Goal: Task Accomplishment & Management: Manage account settings

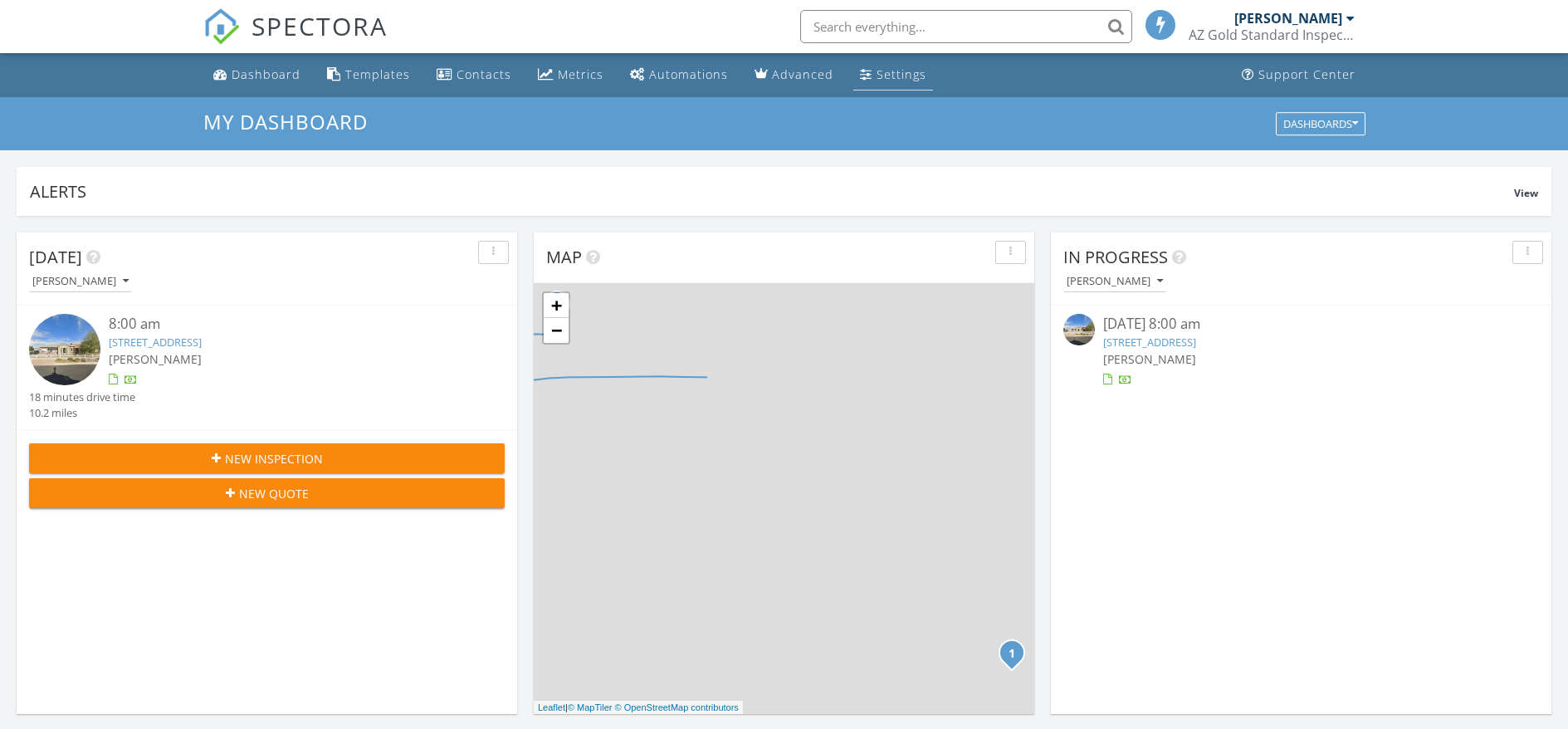
scroll to position [8, 8]
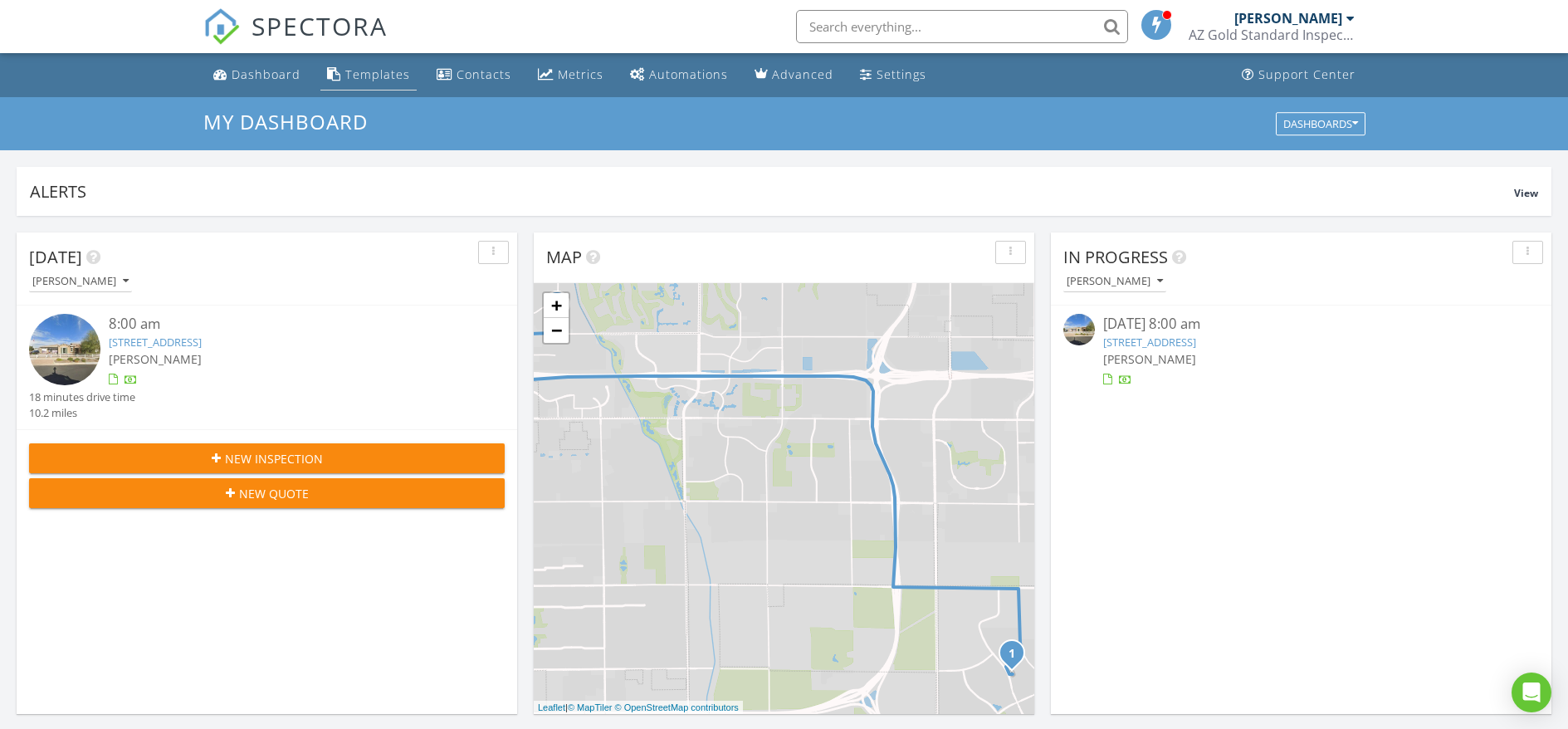
click at [354, 75] on div "Templates" at bounding box center [377, 74] width 65 height 15
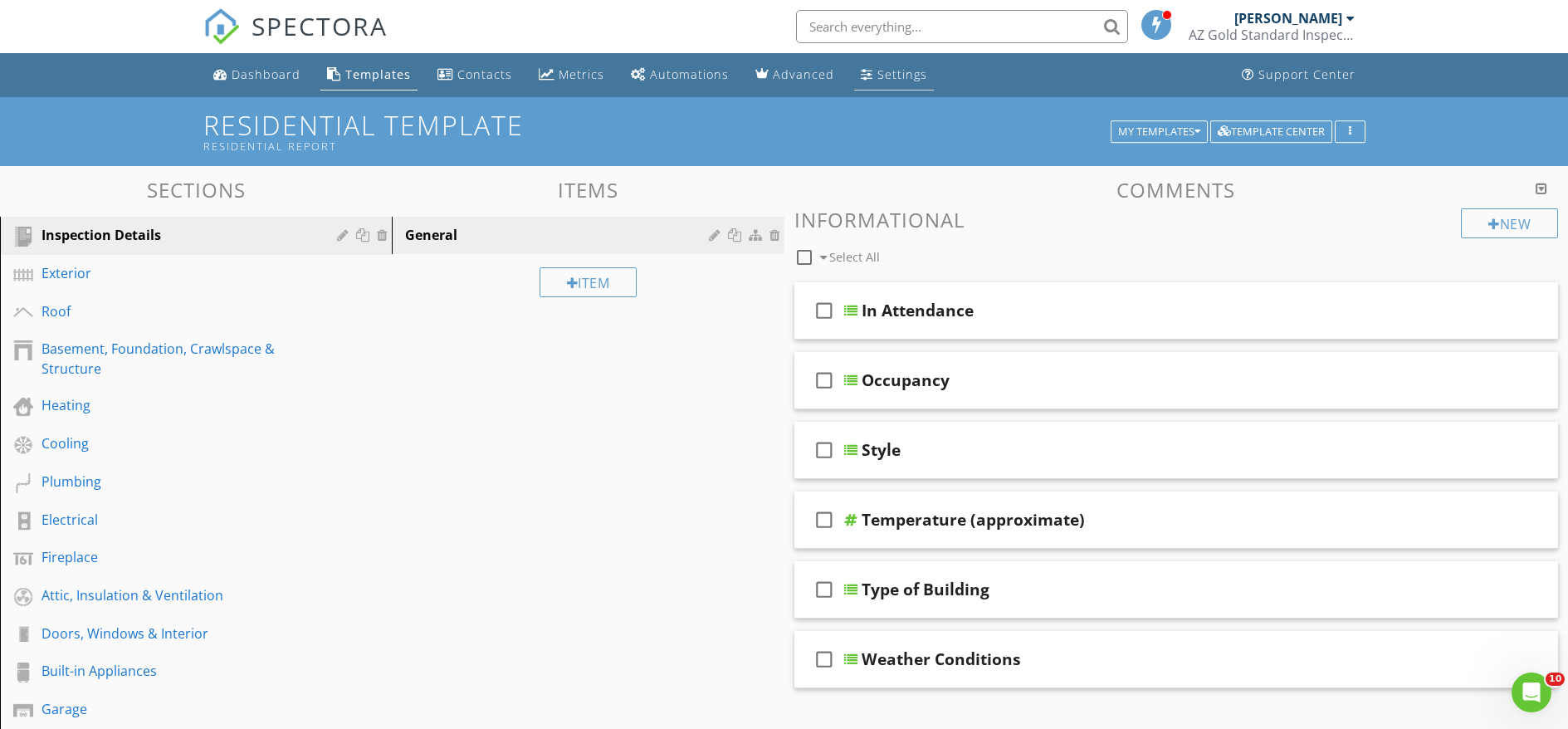
click at [907, 80] on div "Settings" at bounding box center [902, 74] width 50 height 15
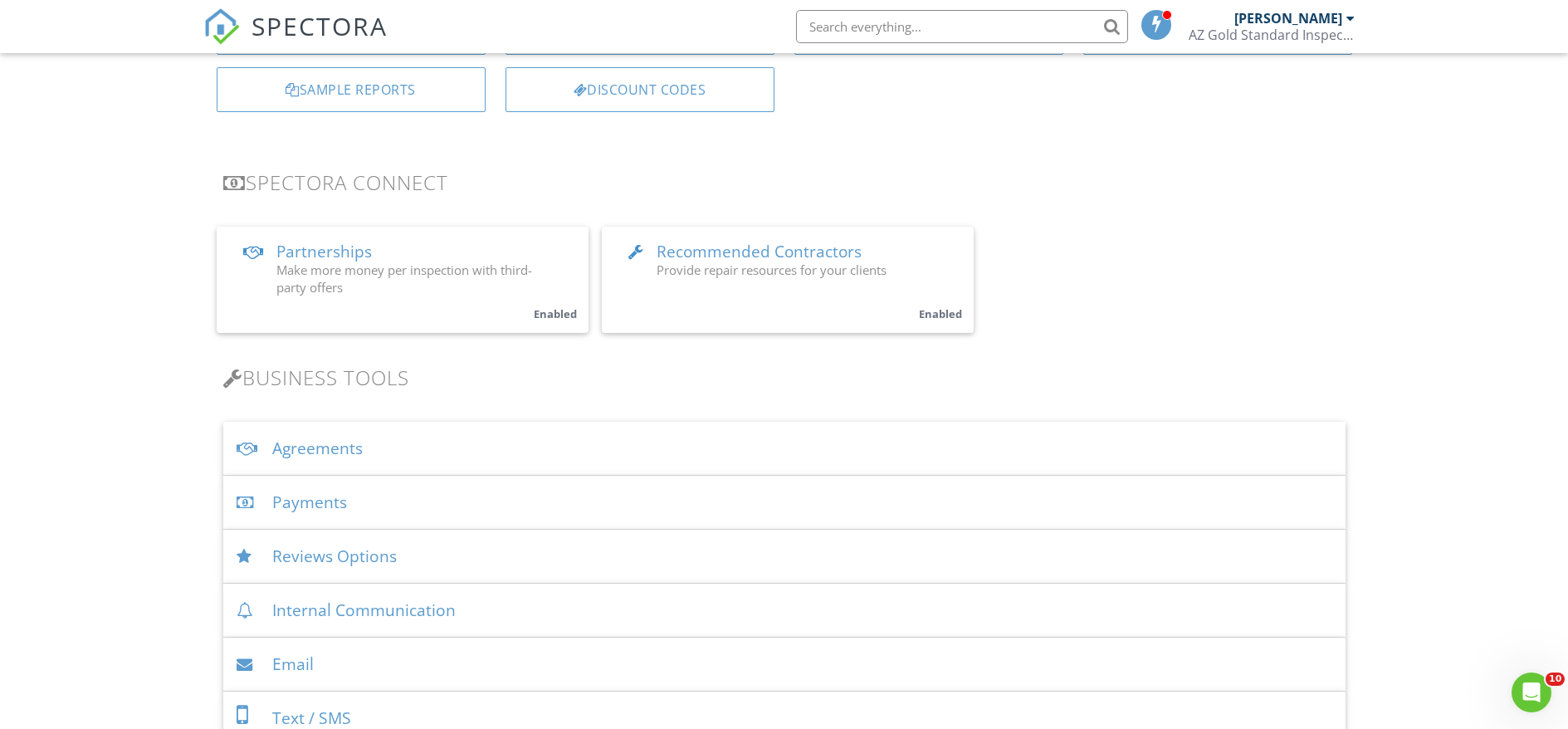
scroll to position [332, 0]
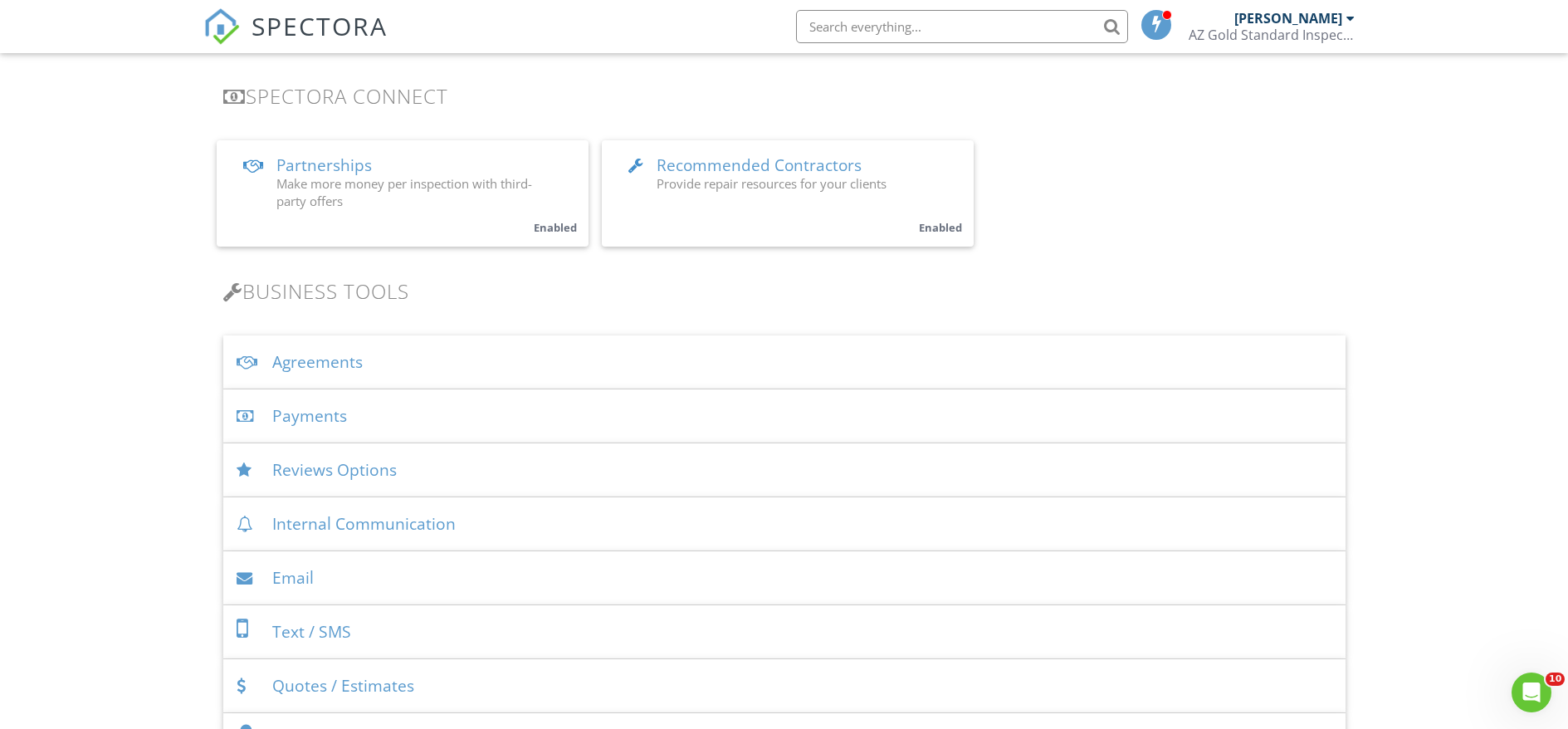
click at [307, 356] on div "Agreements" at bounding box center [784, 362] width 1122 height 54
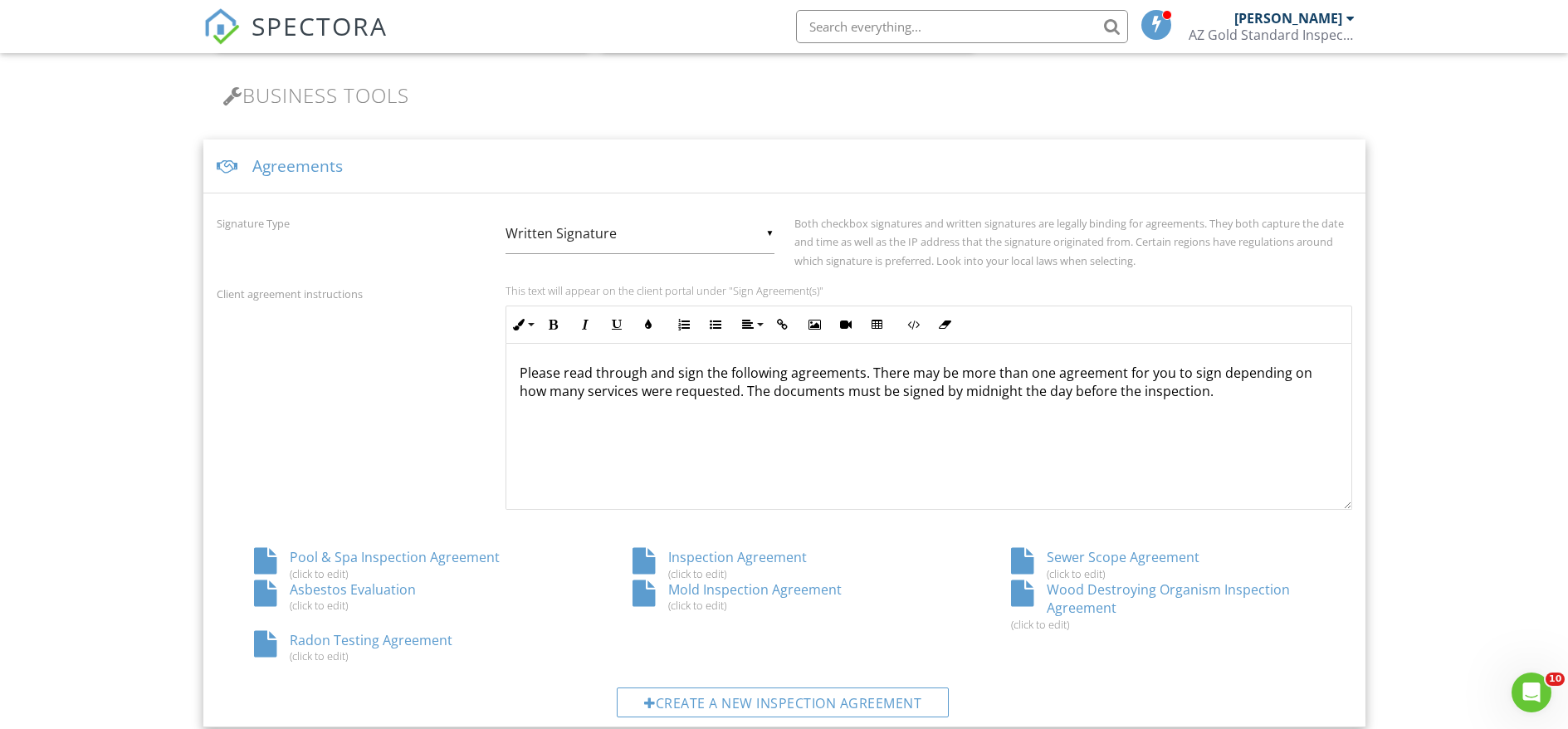
scroll to position [582, 0]
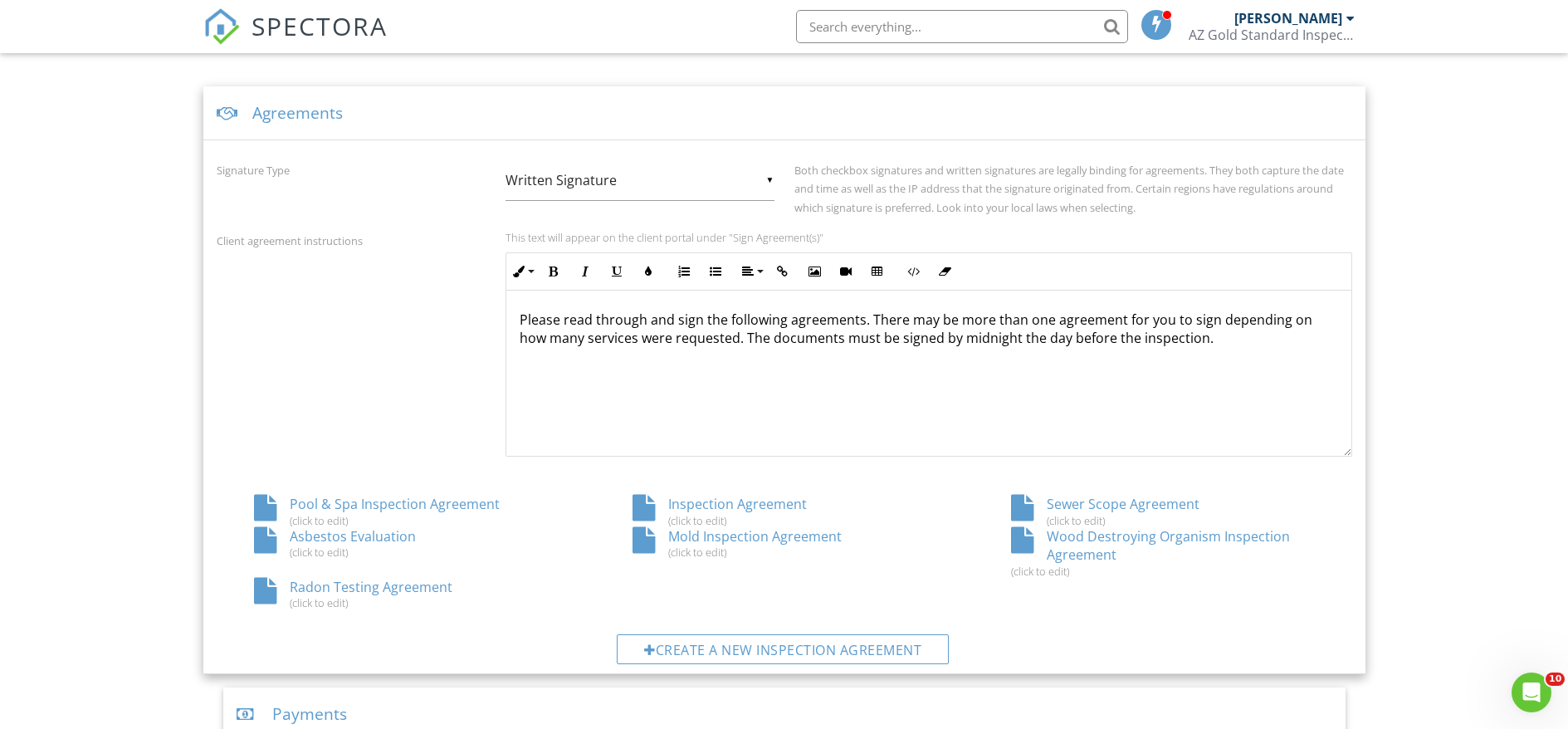
click at [749, 503] on div "Inspection Agreement (click to edit)" at bounding box center [784, 511] width 378 height 32
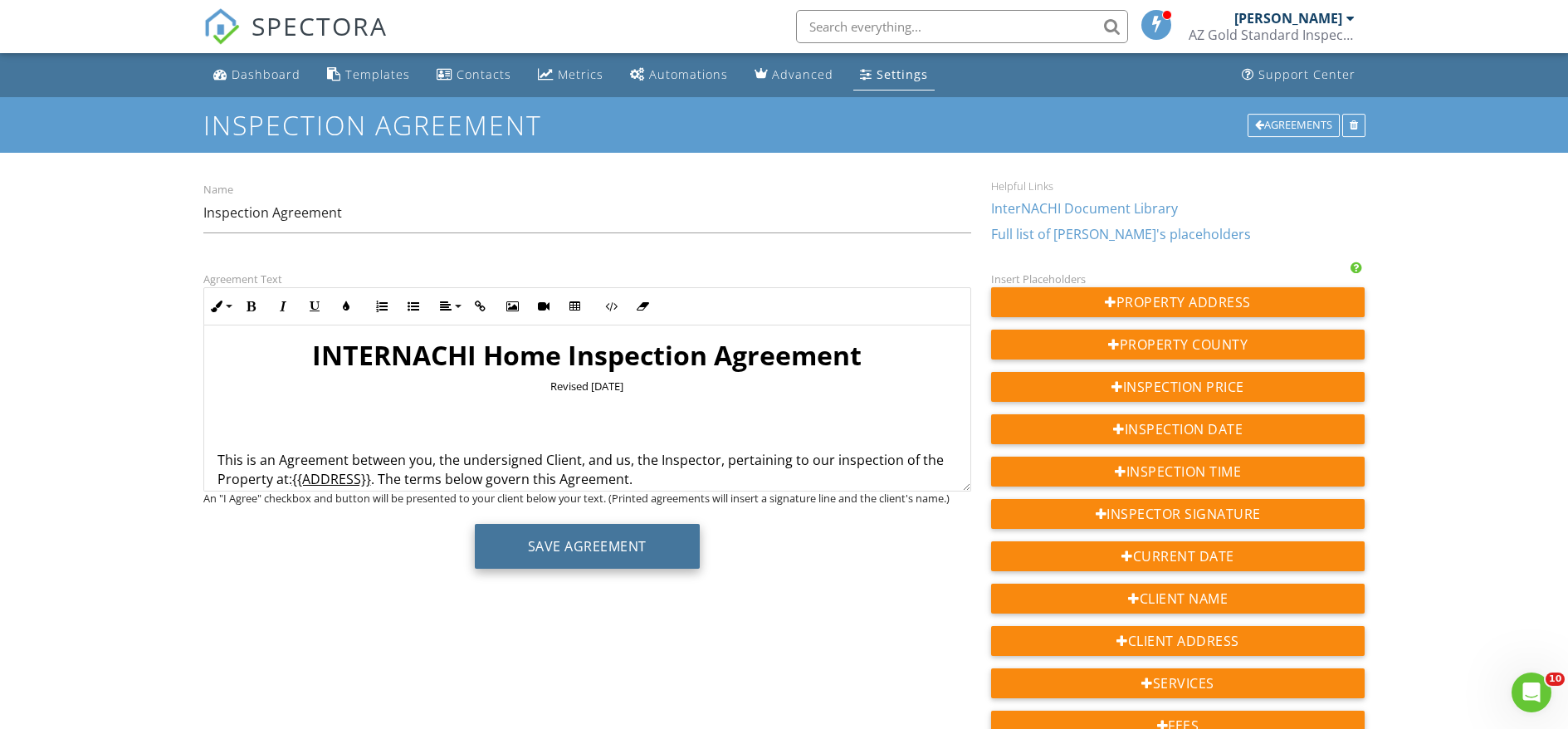
click at [607, 552] on button "Save Agreement" at bounding box center [587, 546] width 225 height 45
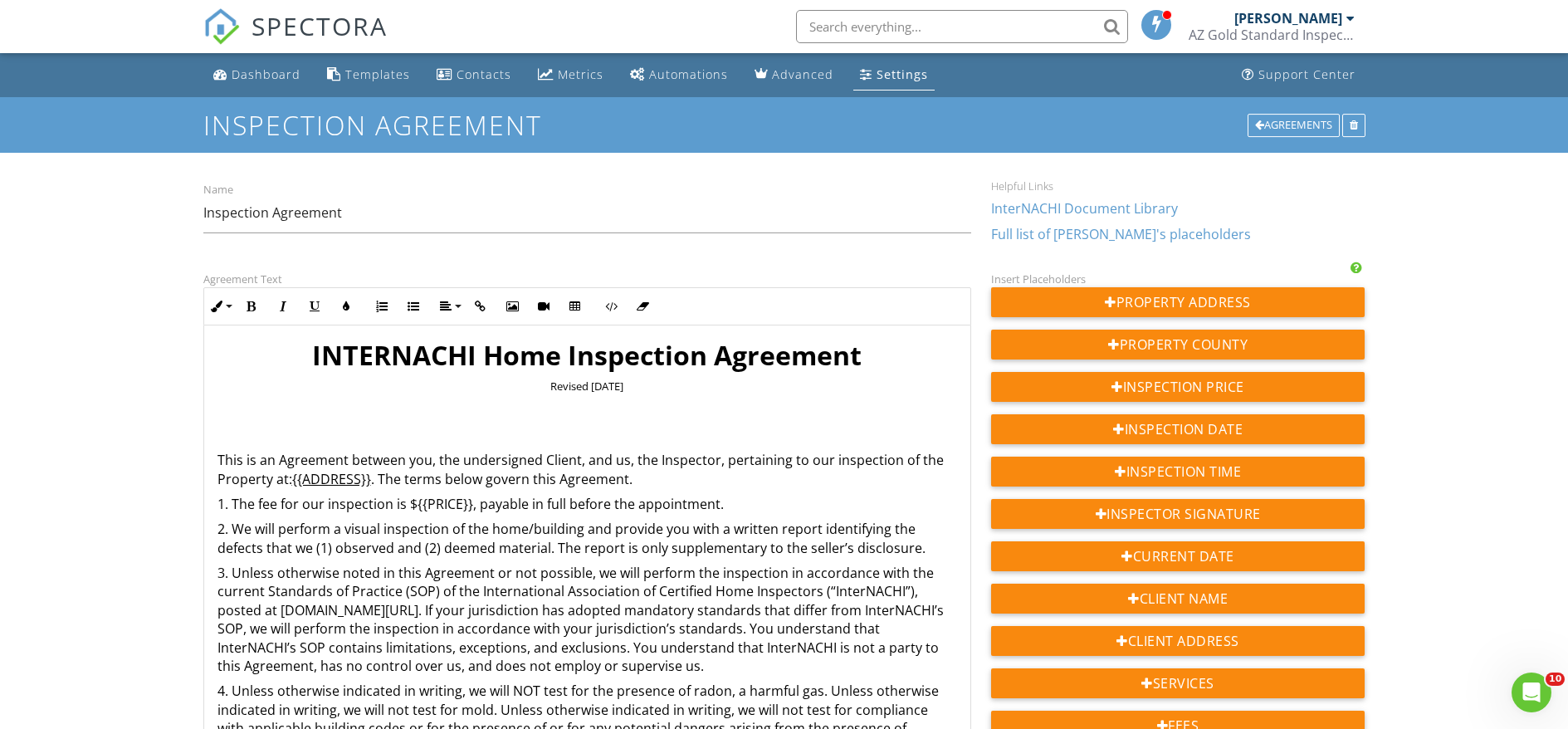
drag, startPoint x: 968, startPoint y: 489, endPoint x: 984, endPoint y: 787, distance: 298.4
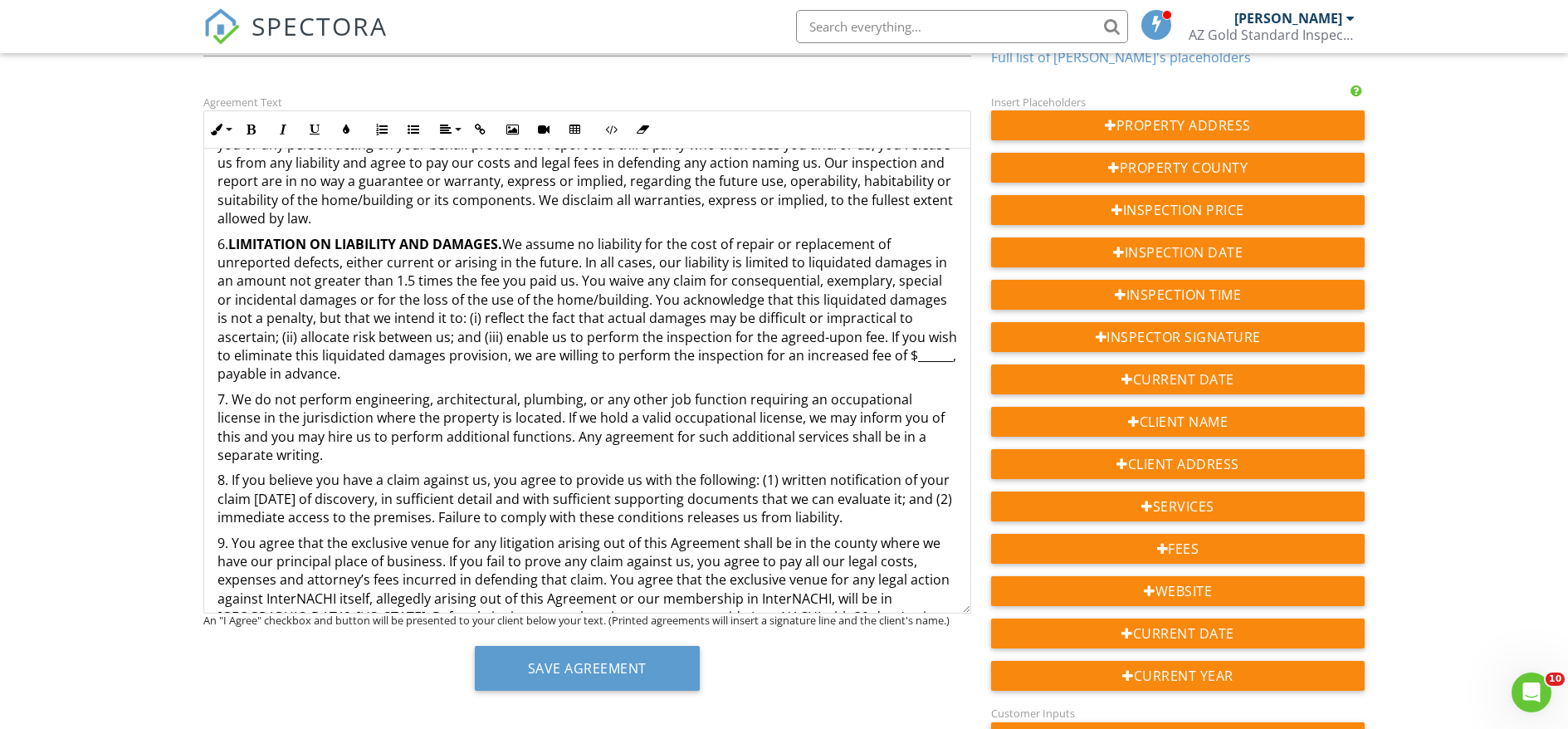
scroll to position [249, 0]
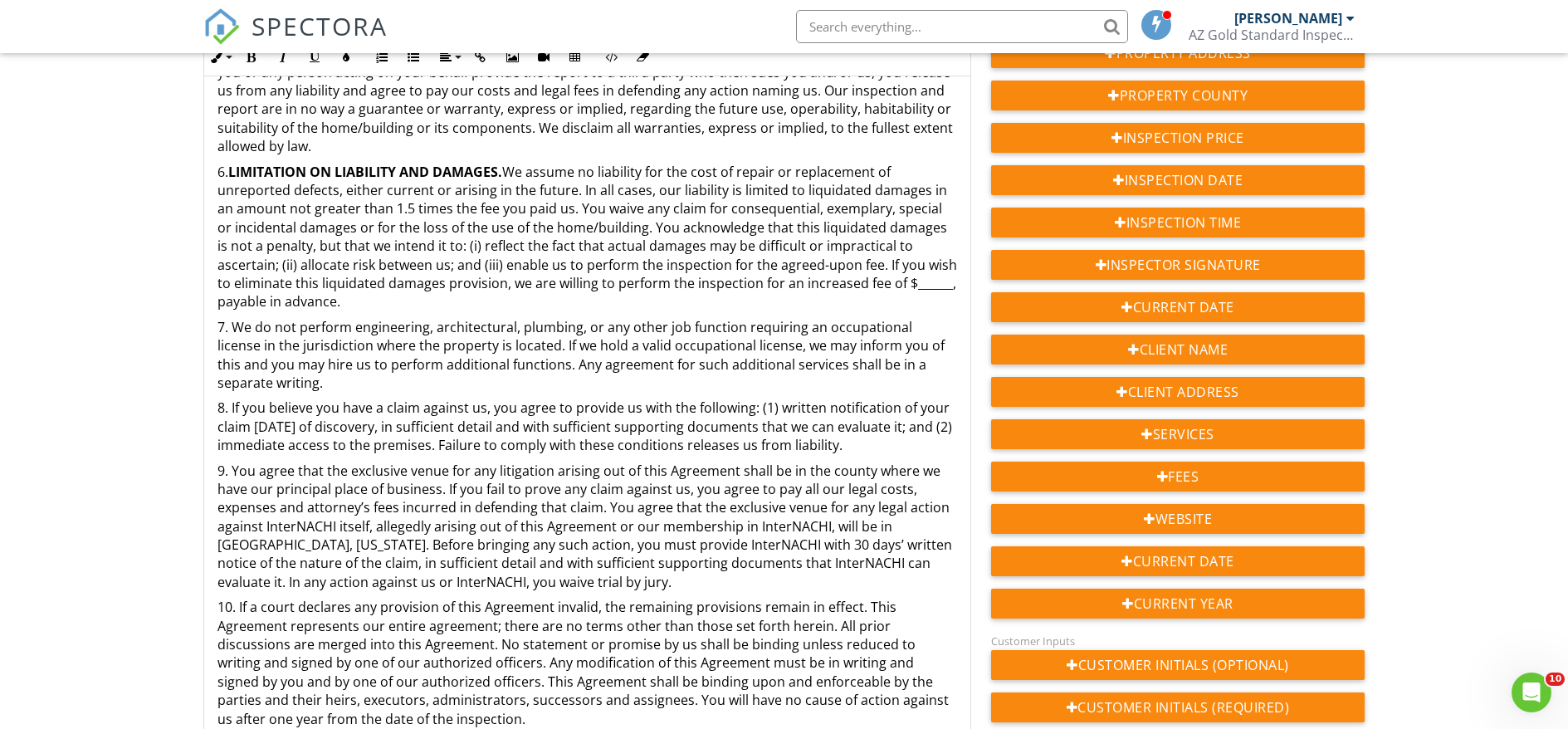
drag, startPoint x: 966, startPoint y: 537, endPoint x: 967, endPoint y: 821, distance: 284.0
click at [967, 728] on html "SPECTORA Andrew Avila AZ Gold Standard Inspections LLC Role: Inspector Change R…" at bounding box center [784, 688] width 1568 height 1876
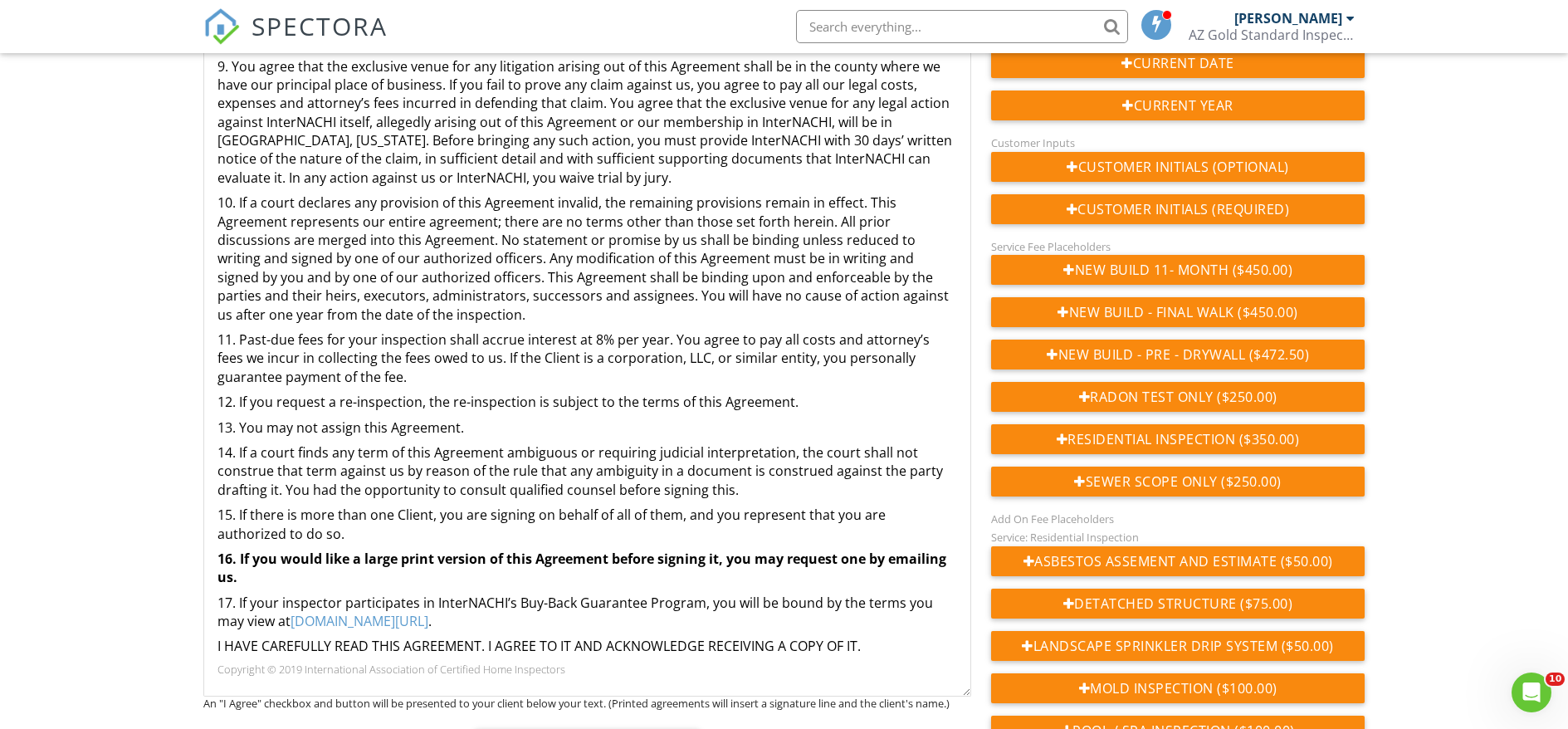
scroll to position [506, 0]
drag, startPoint x: 965, startPoint y: 324, endPoint x: 955, endPoint y: 694, distance: 370.1
click at [955, 694] on div "INTERNACHI Home Inspection Agreement Revised February 2019 This is an Agreement…" at bounding box center [588, 137] width 768 height 1119
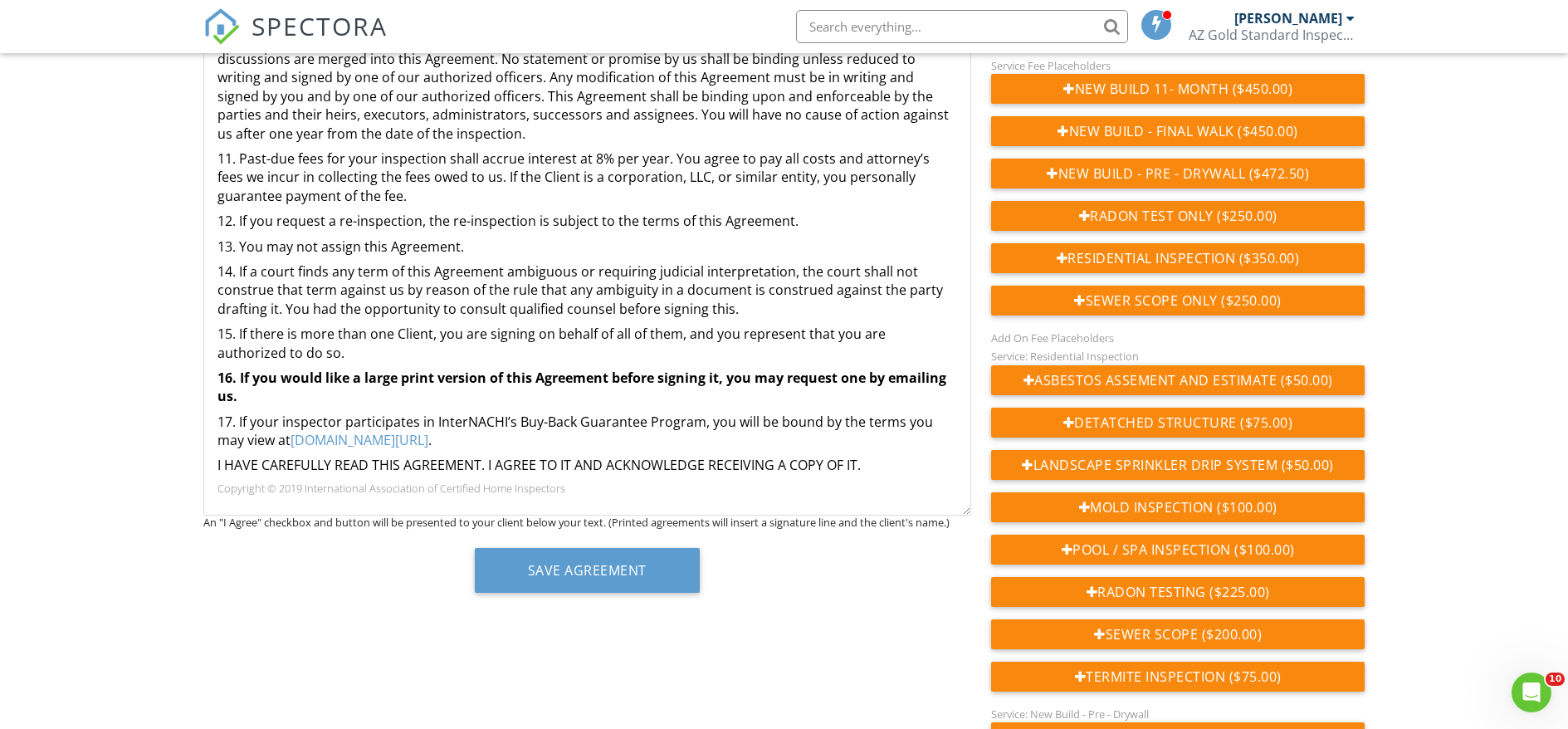
scroll to position [1147, 0]
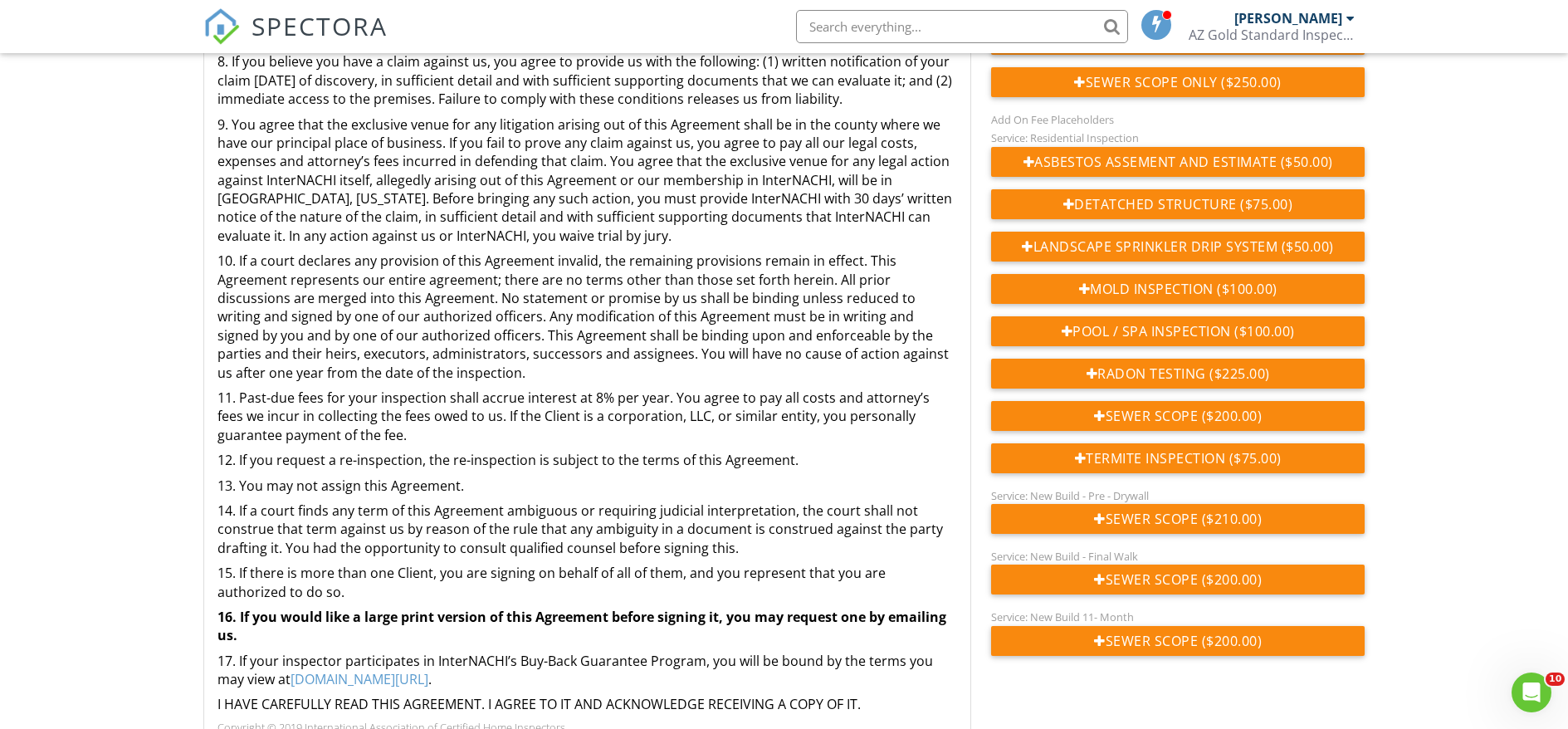
drag, startPoint x: 965, startPoint y: 292, endPoint x: 952, endPoint y: 754, distance: 462.2
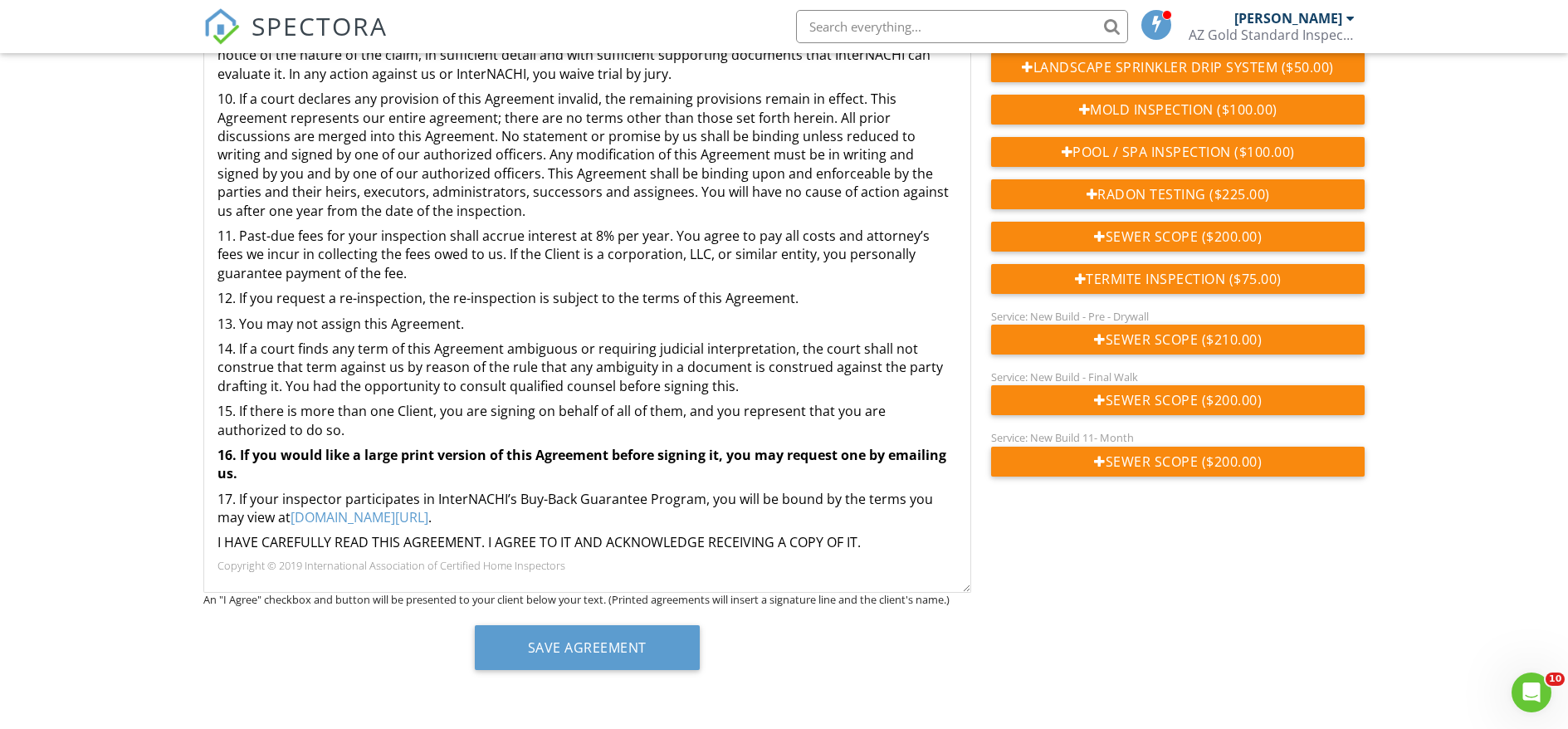
scroll to position [0, 0]
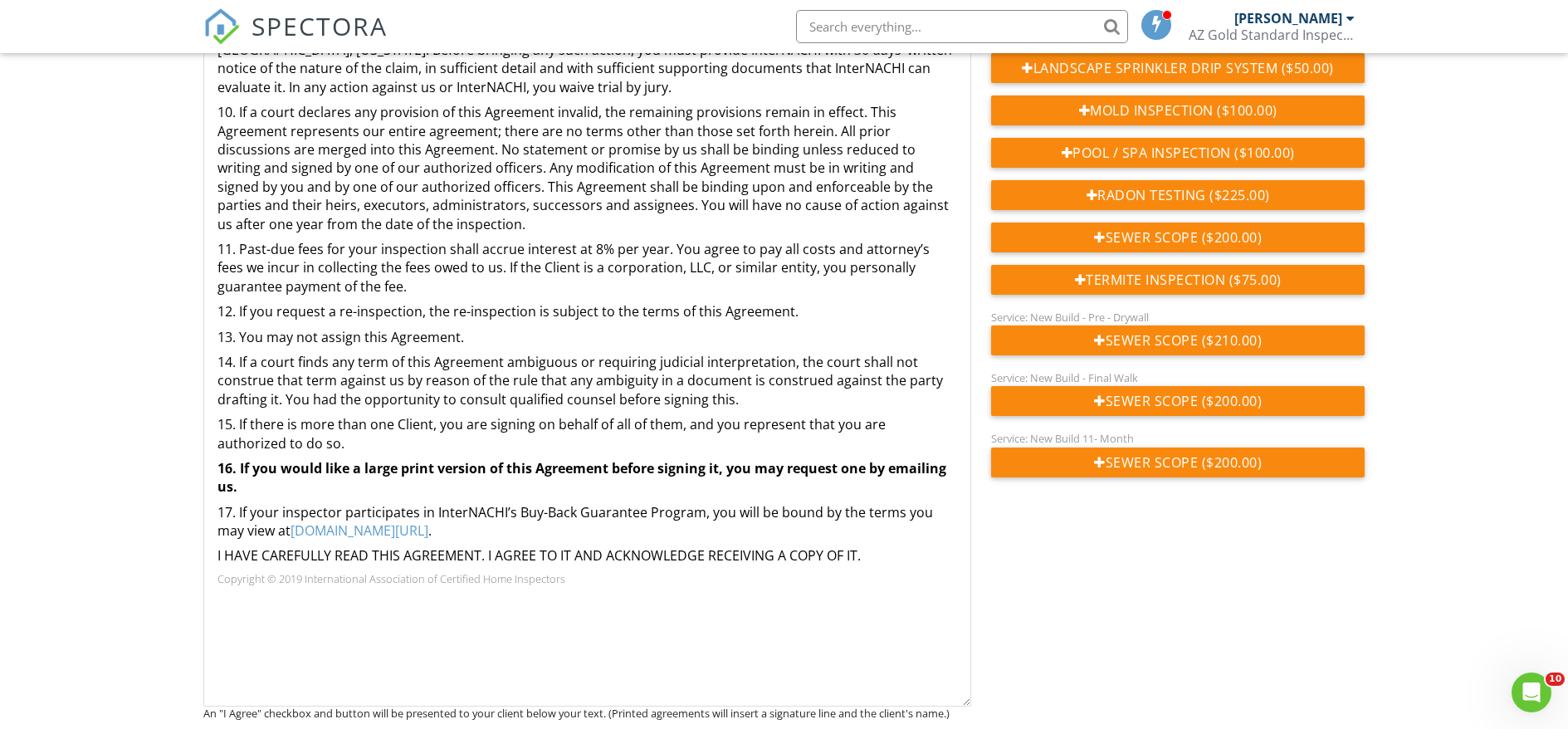
drag, startPoint x: 965, startPoint y: 574, endPoint x: 986, endPoint y: 710, distance: 137.6
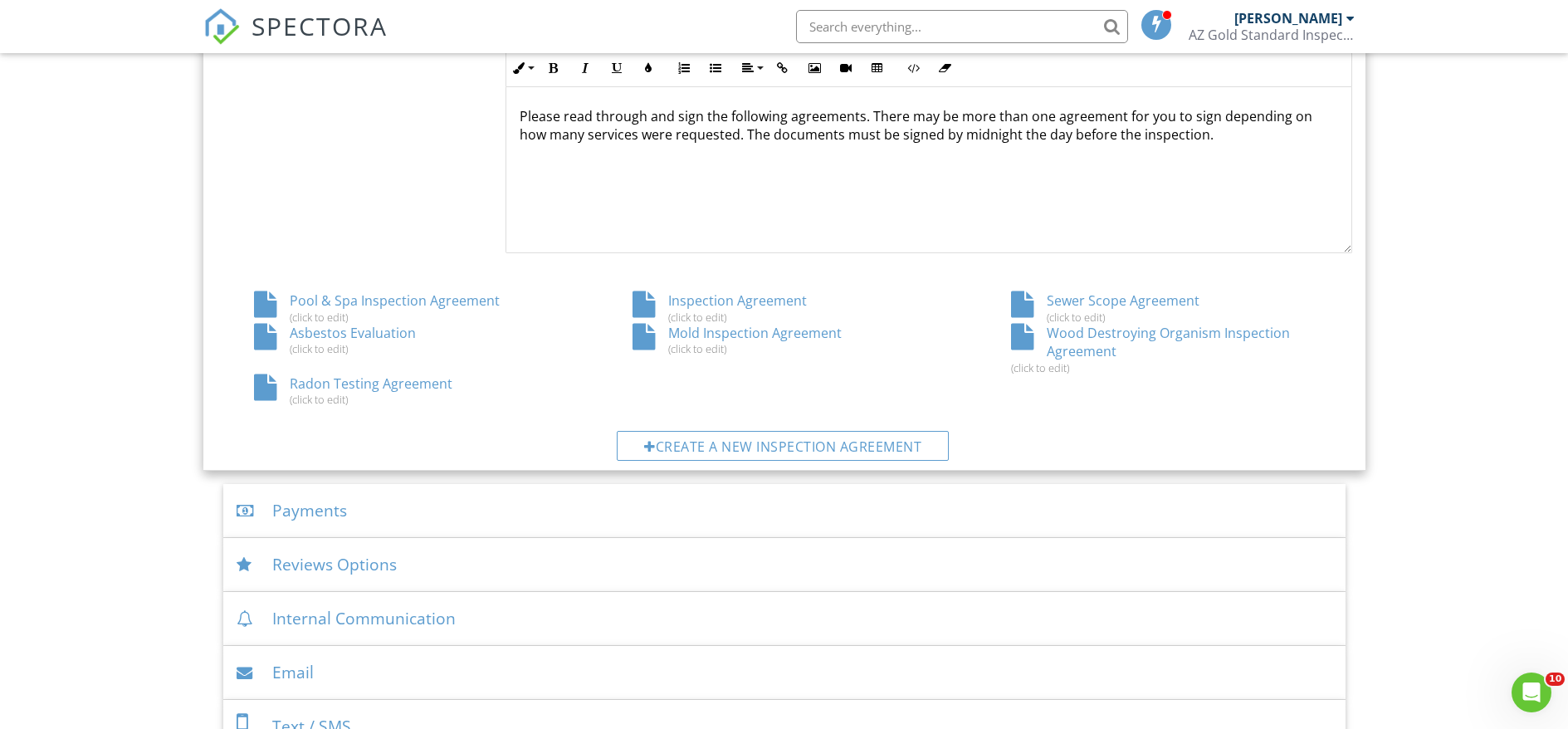
drag, startPoint x: 735, startPoint y: 303, endPoint x: 859, endPoint y: 278, distance: 126.5
click at [868, 278] on div "Signature Type ▼ Written Signature E-signature (checkbox) Written Signature E-s…" at bounding box center [785, 204] width 1162 height 534
click at [804, 304] on div "Inspection Agreement (click to edit)" at bounding box center [784, 307] width 378 height 32
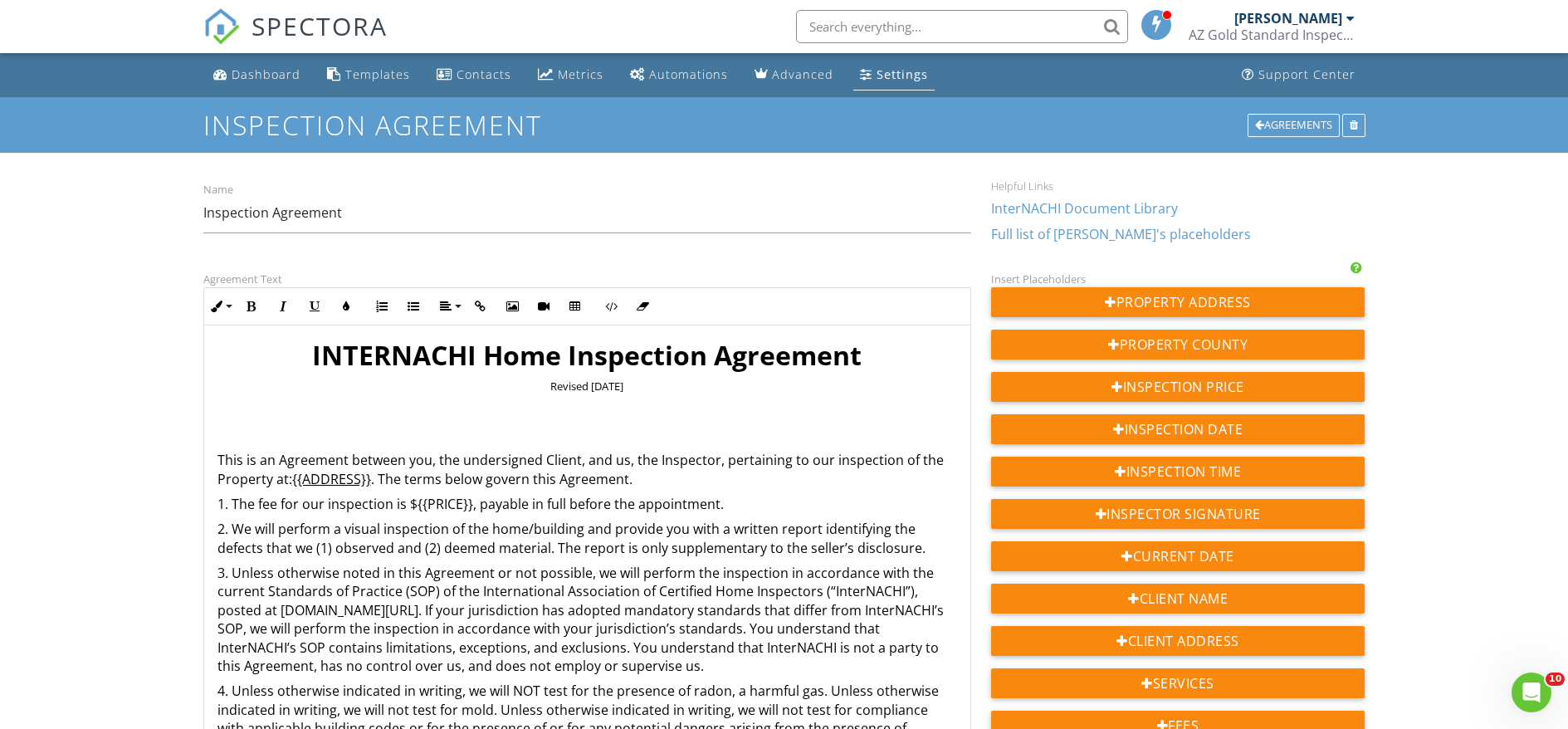
drag, startPoint x: 968, startPoint y: 488, endPoint x: 941, endPoint y: 683, distance: 196.9
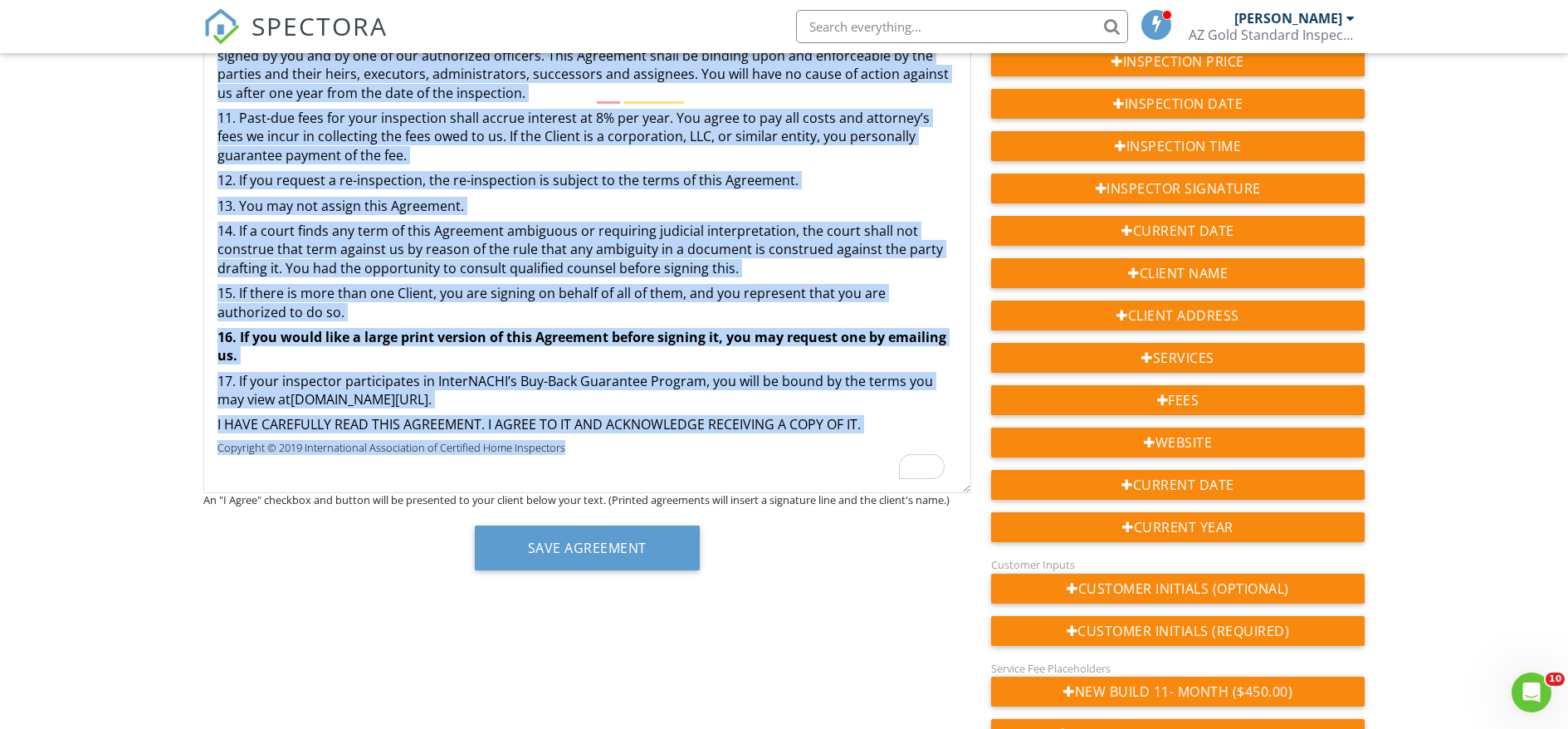
scroll to position [1131, 0]
drag, startPoint x: 300, startPoint y: 359, endPoint x: 735, endPoint y: 466, distance: 448.0
copy div "INTERNACHI Home Inspection Agreement Revised February 2019 This is an Agreement…"
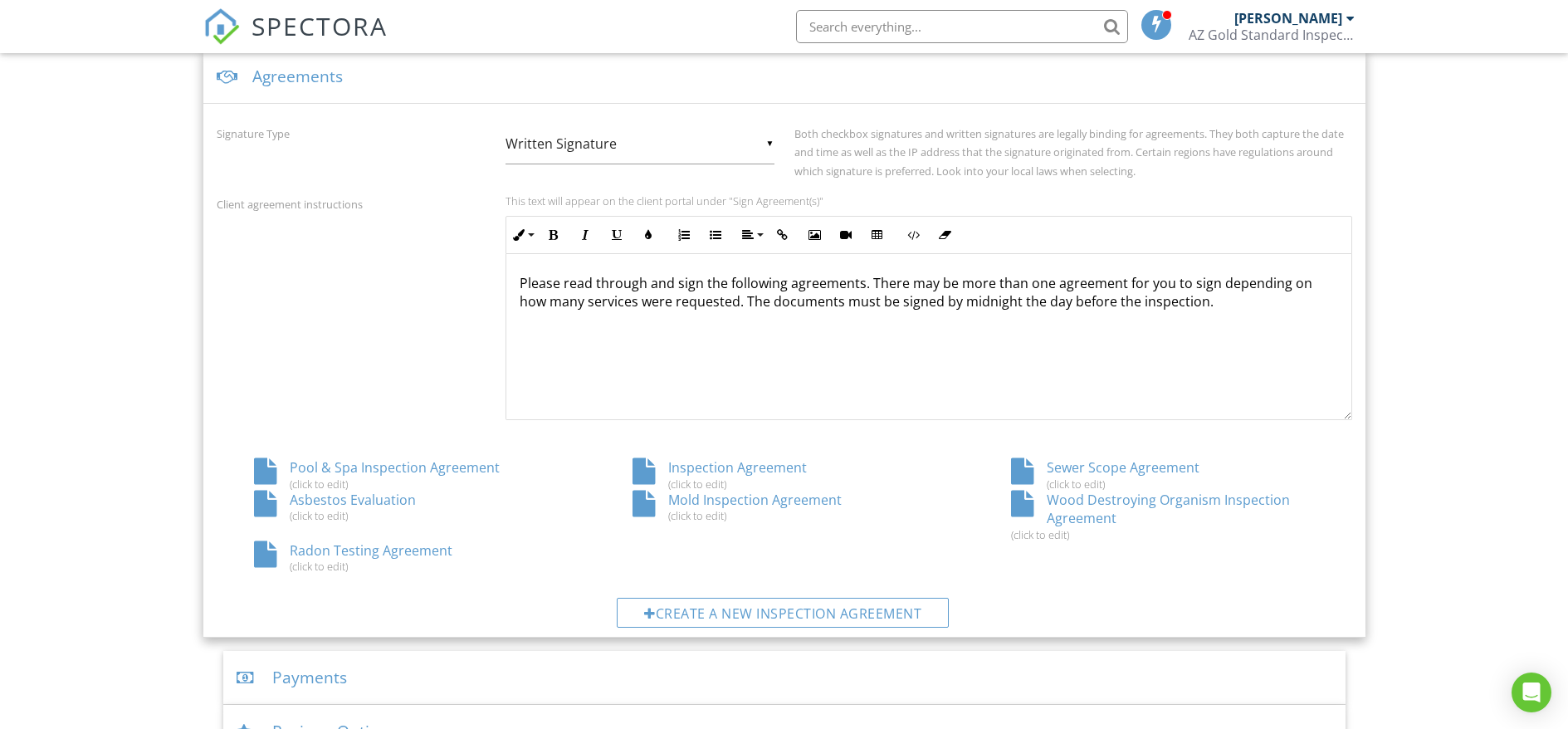
click at [1152, 463] on div "Sewer Scope Agreement (click to edit)" at bounding box center [1162, 474] width 378 height 32
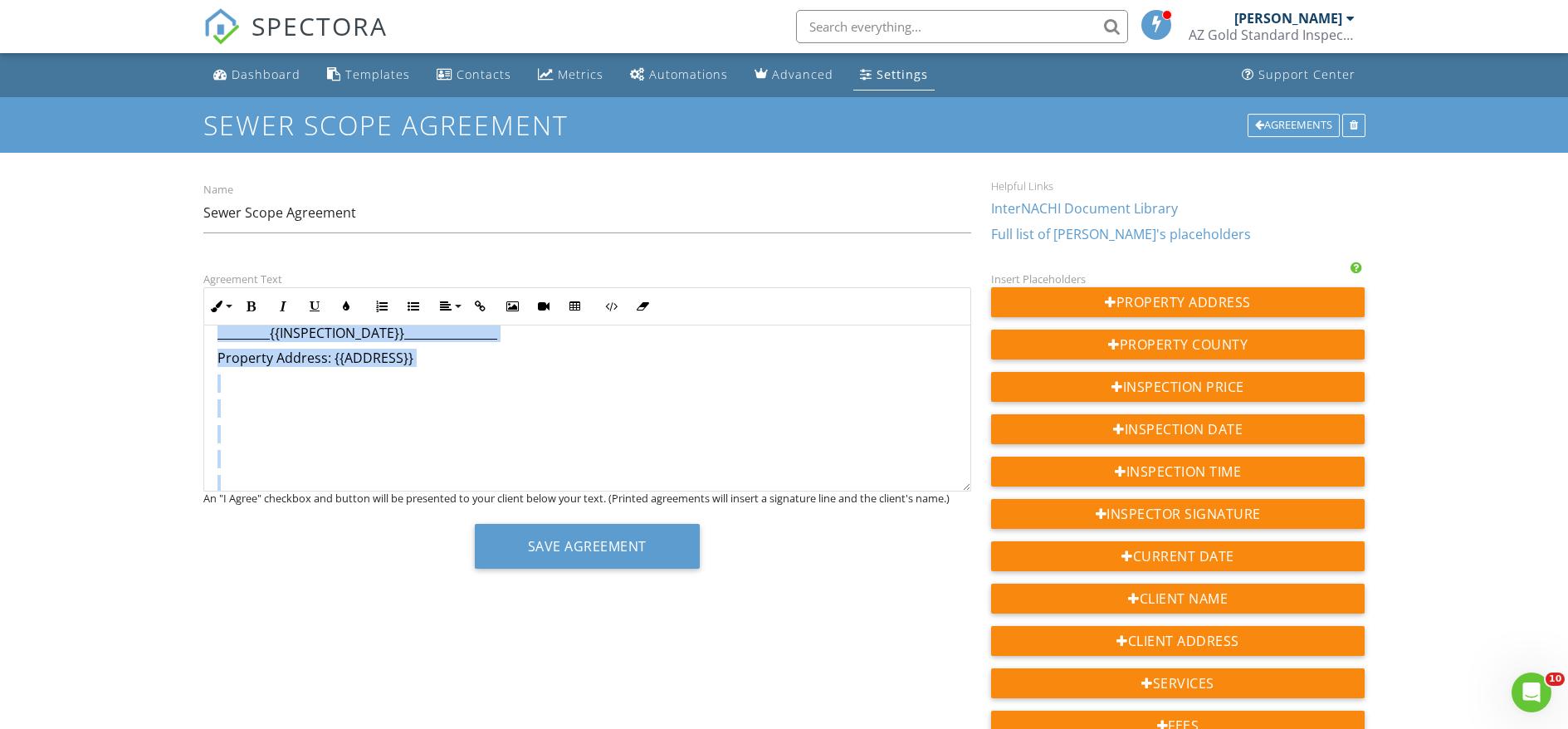
scroll to position [1395, 0]
drag, startPoint x: 214, startPoint y: 356, endPoint x: 566, endPoint y: 368, distance: 352.2
copy div "SEWER SCOPE INSPECTION AGREEMENT Your Sewer Scope Inspection and Report You hav…"
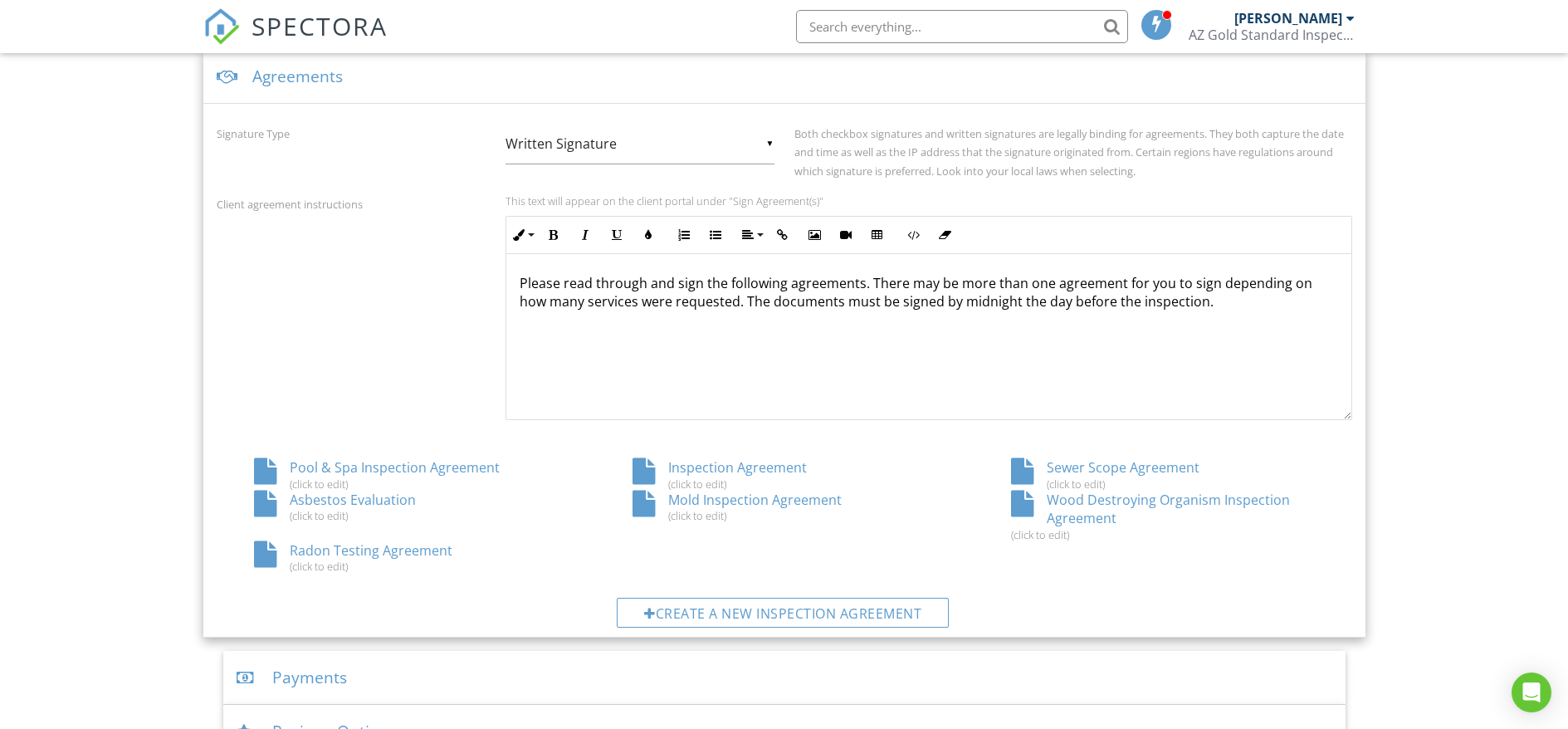
click at [1061, 504] on div "Wood Destroying Organism Inspection Agreement (click to edit)" at bounding box center [1162, 516] width 378 height 51
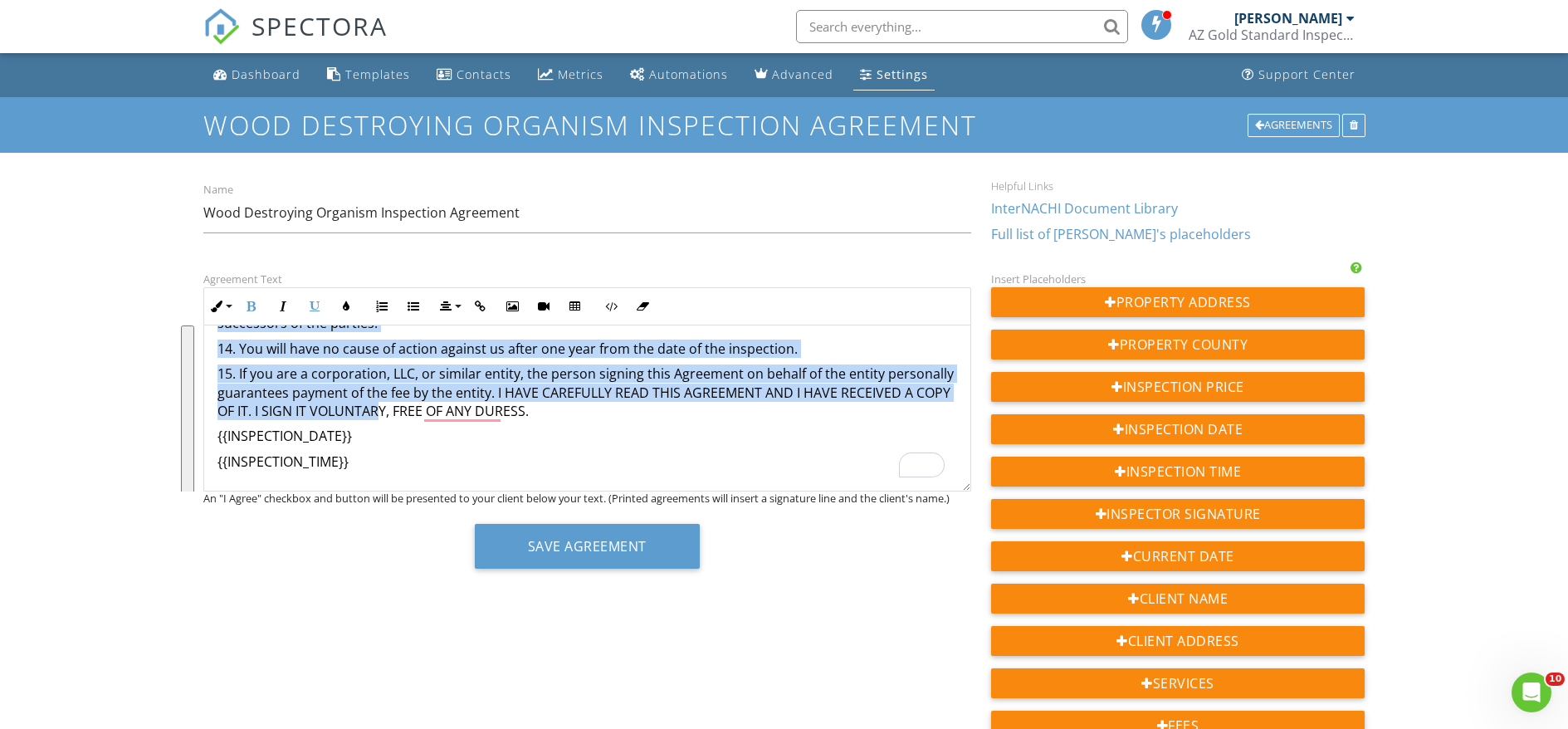
scroll to position [849, 0]
drag, startPoint x: 526, startPoint y: 356, endPoint x: 518, endPoint y: 460, distance: 104.3
copy div "WDO Agreement This is an Agreement between you and us for a wood-destroying org…"
click at [289, 67] on div "Dashboard" at bounding box center [266, 74] width 69 height 15
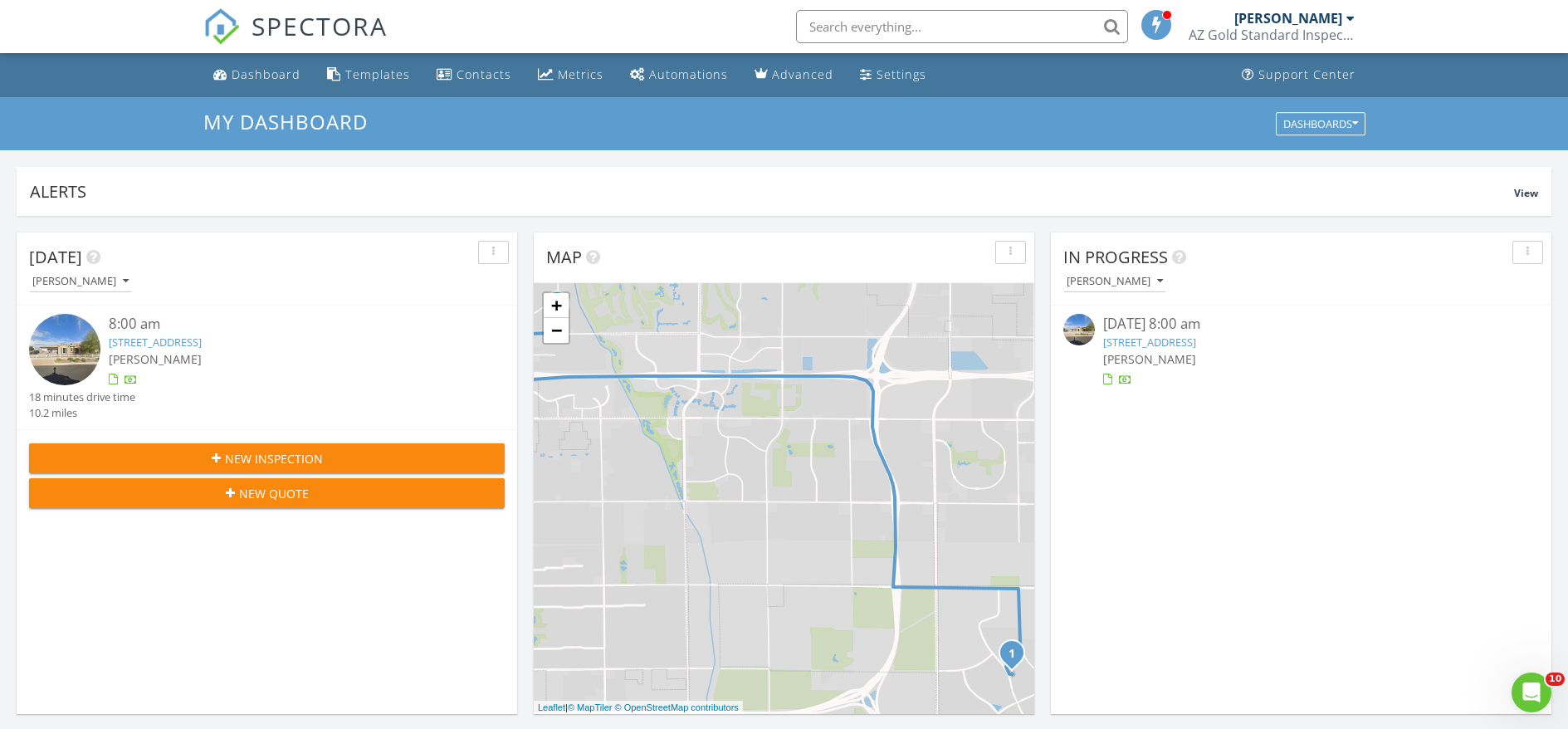
click at [227, 350] on div "9912 E Strobe Ave, Mesa, AZ 85212" at bounding box center [287, 342] width 357 height 15
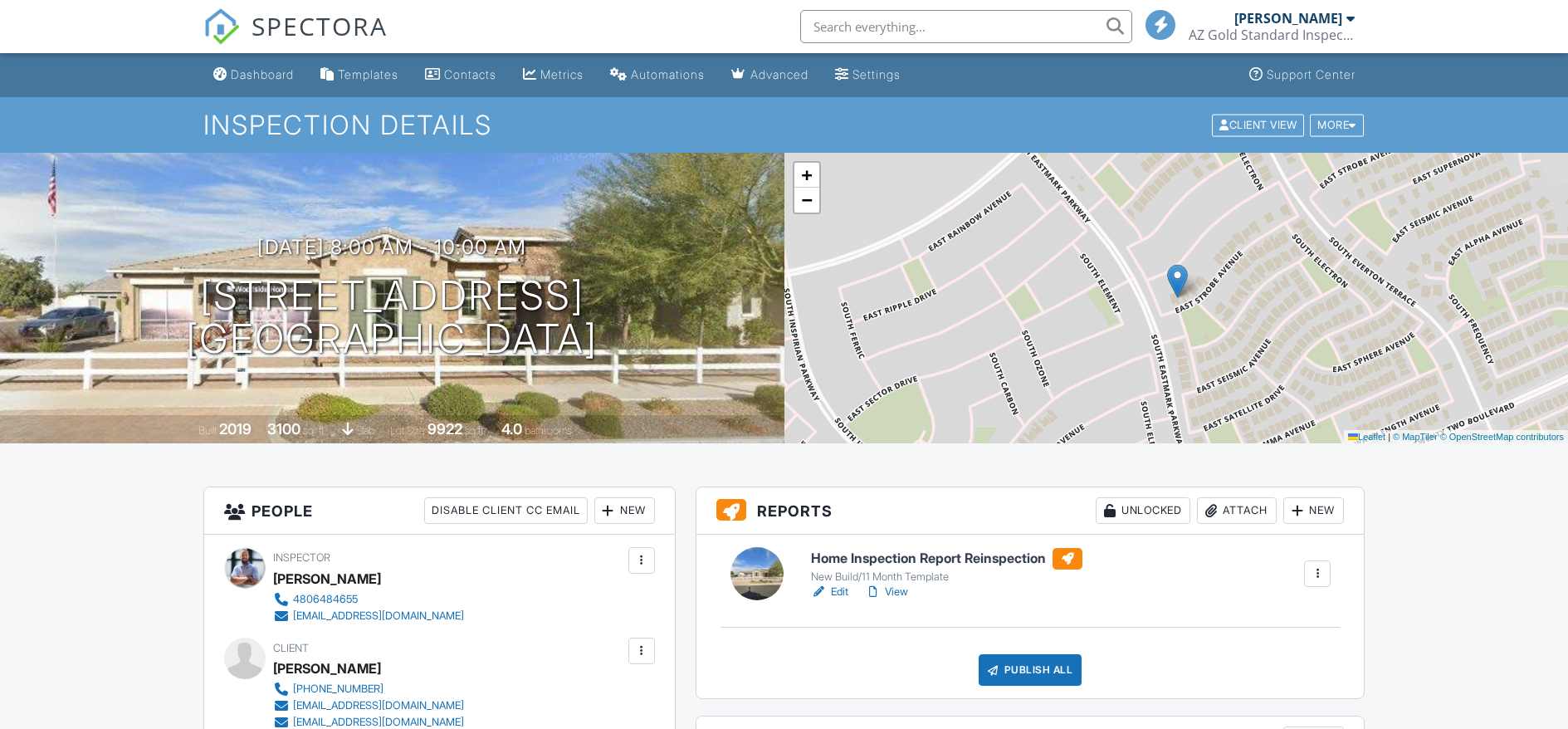
click at [849, 592] on div "Edit View" at bounding box center [947, 592] width 271 height 16
click at [839, 588] on link "Edit" at bounding box center [829, 592] width 37 height 16
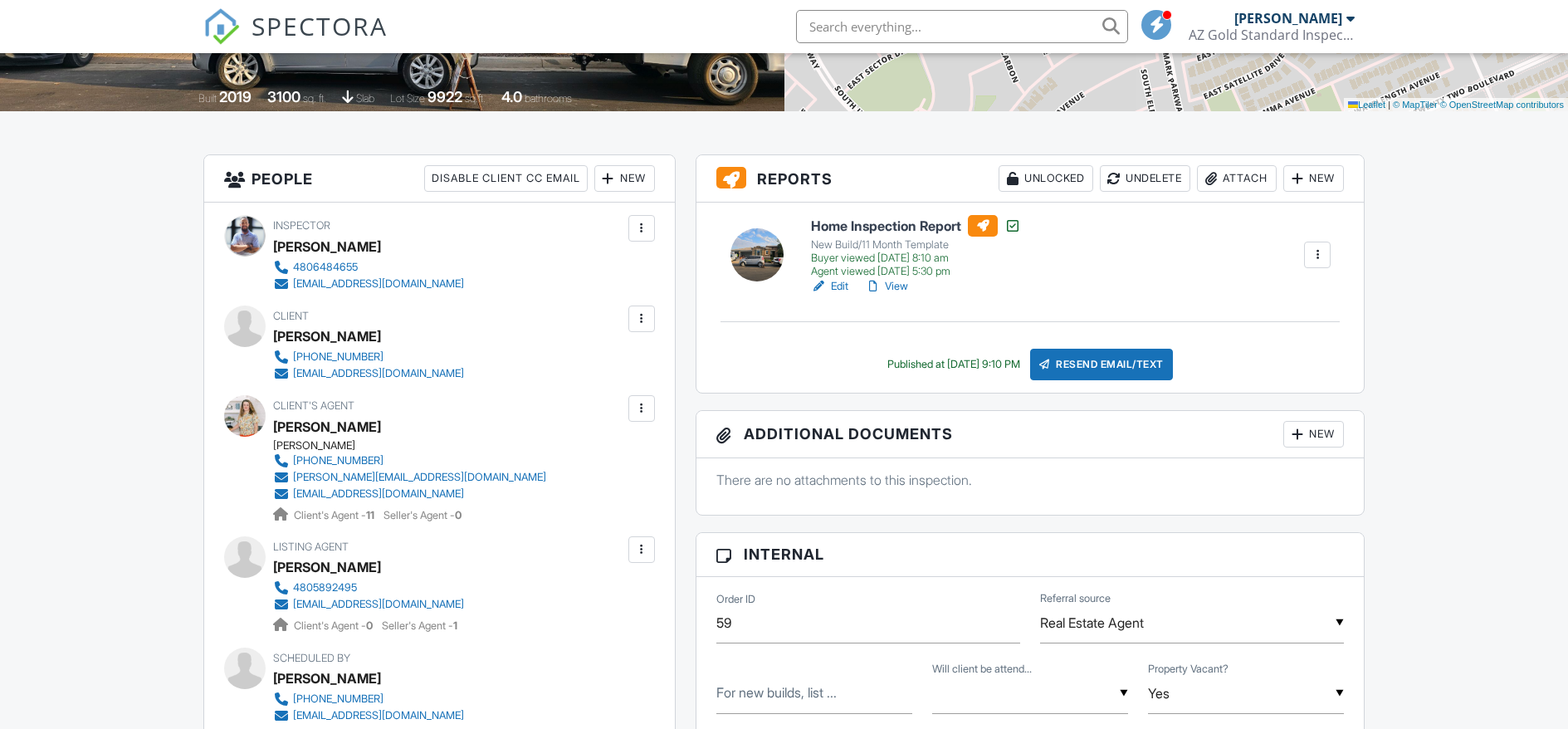
click at [1325, 182] on div "New" at bounding box center [1313, 178] width 61 height 26
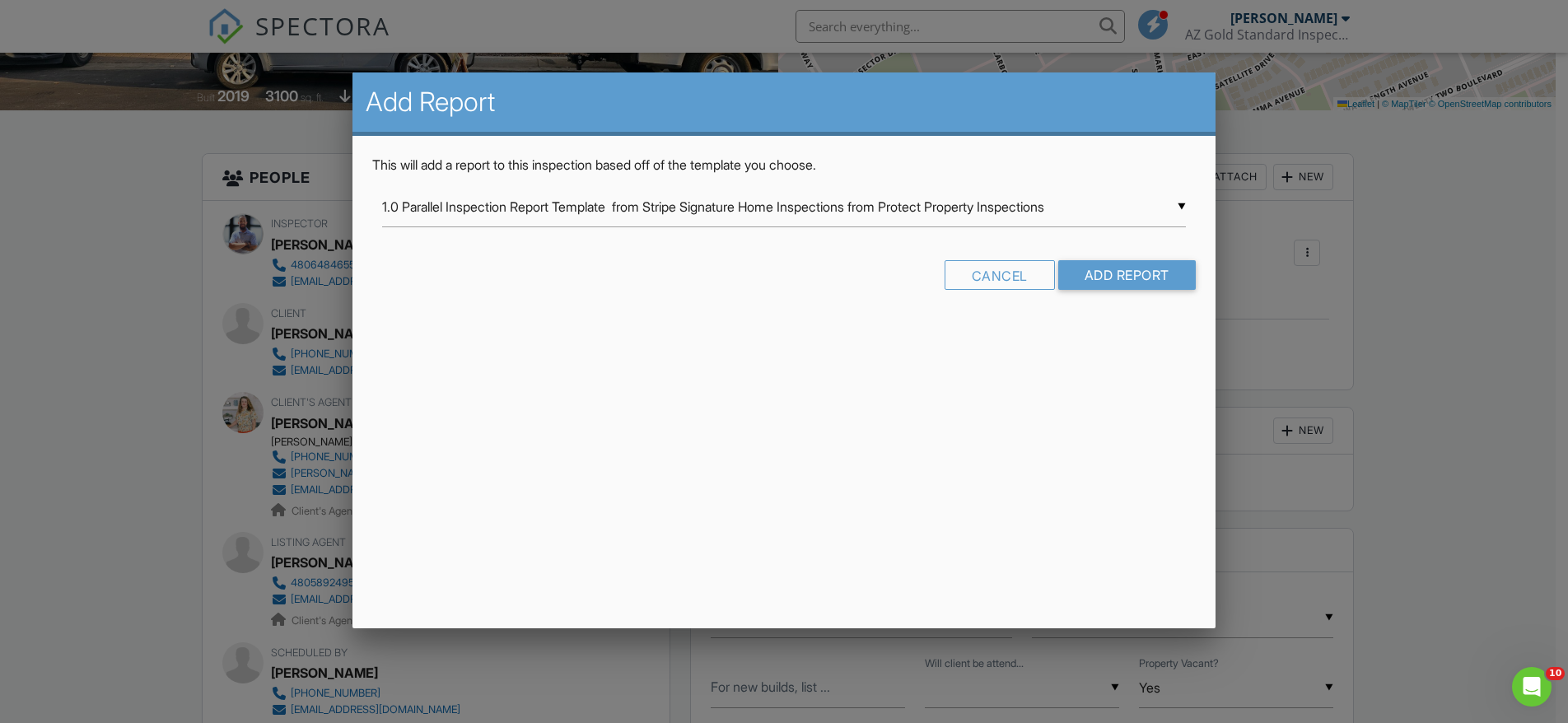
click at [955, 196] on div "▼ 1.0 Parallel Inspection Report Template from Stripe Signature Home Inspection…" at bounding box center [784, 207] width 803 height 41
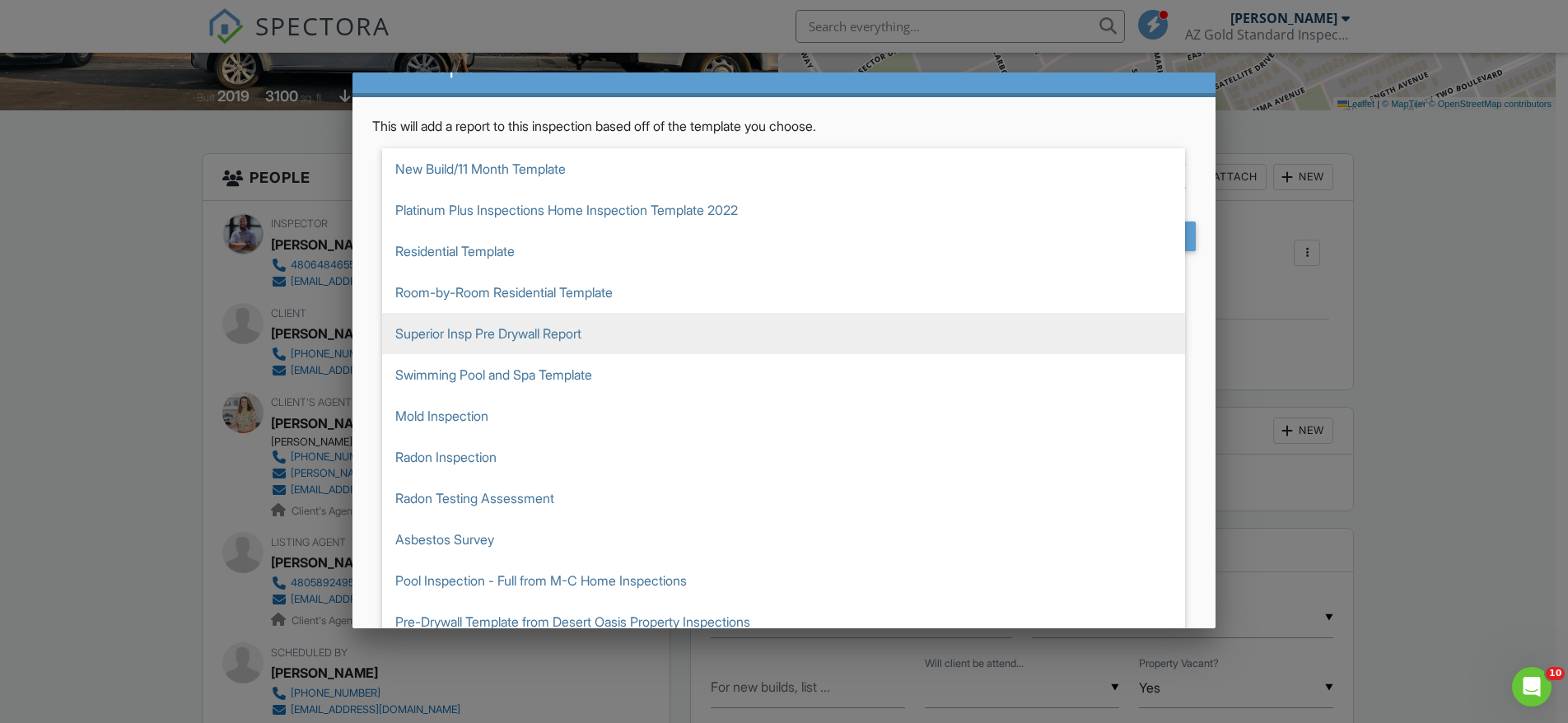
scroll to position [94, 0]
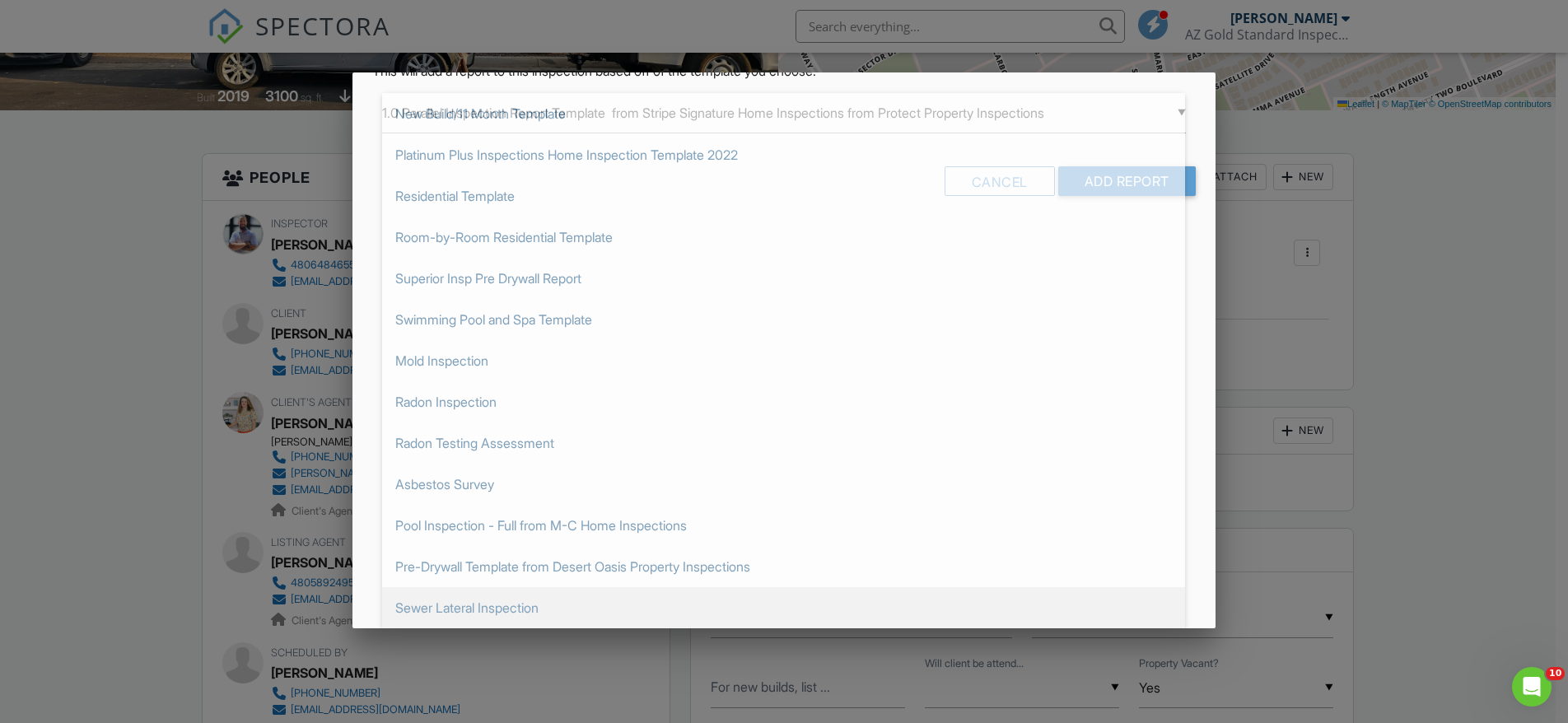
click at [597, 599] on span "Sewer Lateral Inspection" at bounding box center [784, 608] width 803 height 42
type input "Sewer Lateral Inspection"
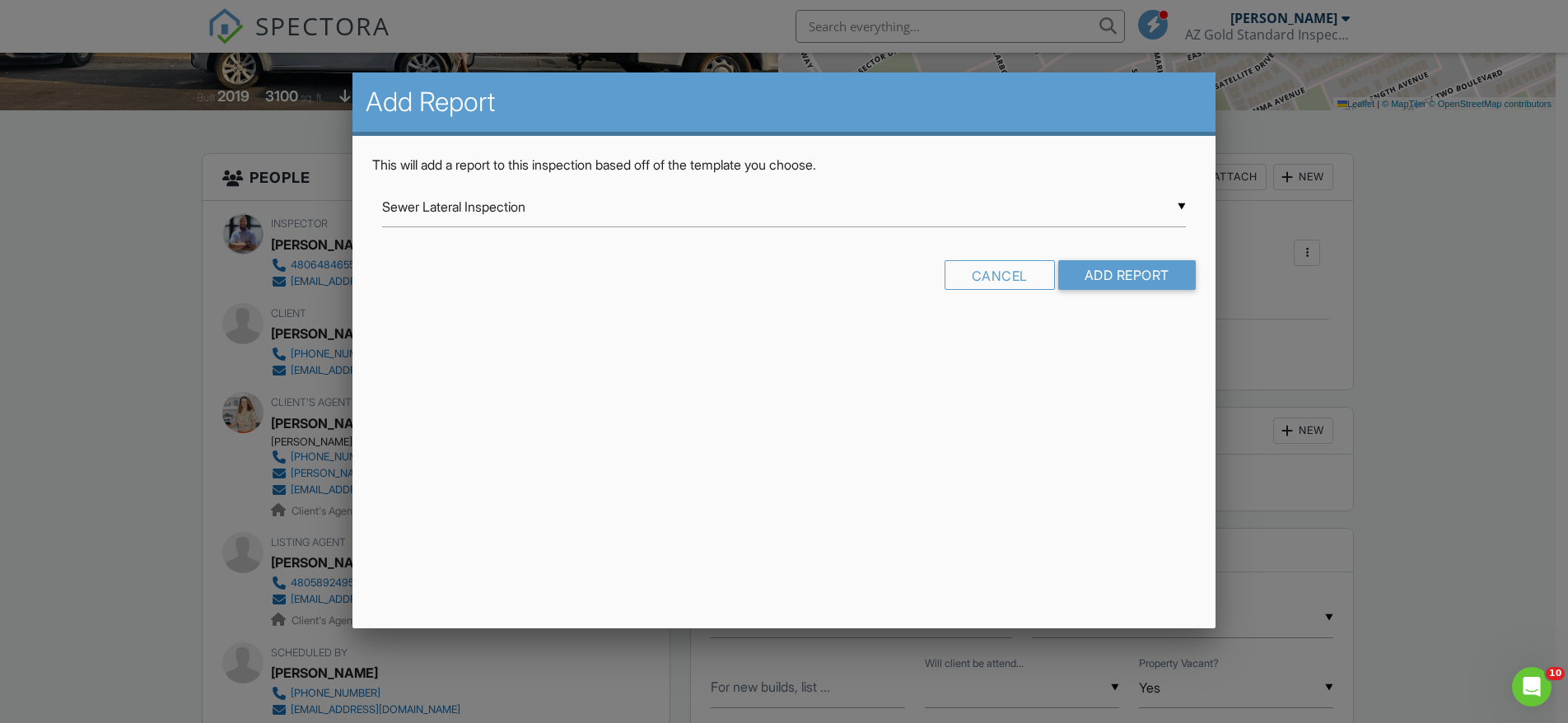
scroll to position [0, 0]
click at [1167, 272] on input "Add Report" at bounding box center [1127, 274] width 137 height 30
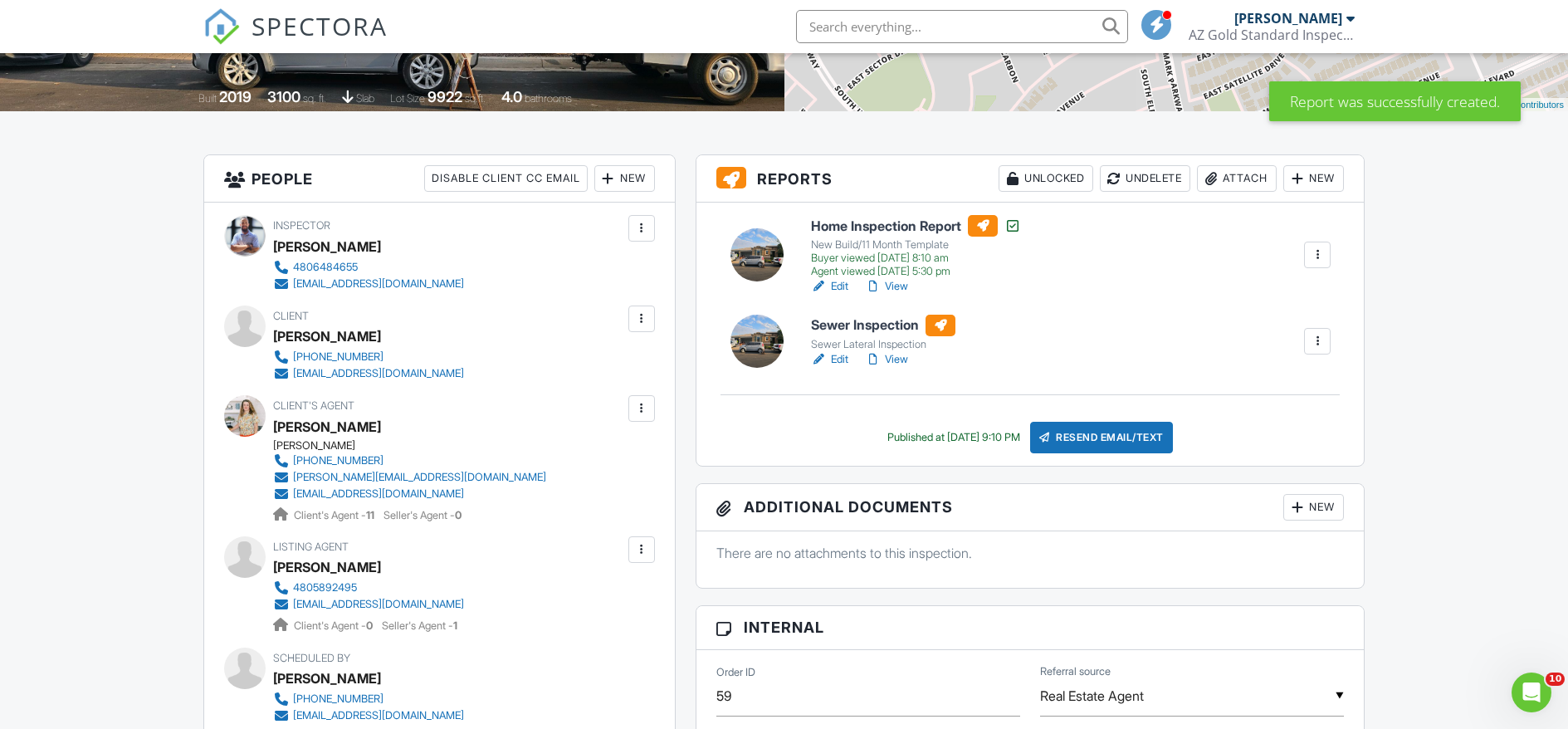
click at [845, 352] on link "Edit" at bounding box center [829, 359] width 37 height 16
